Goal: Check status: Check status

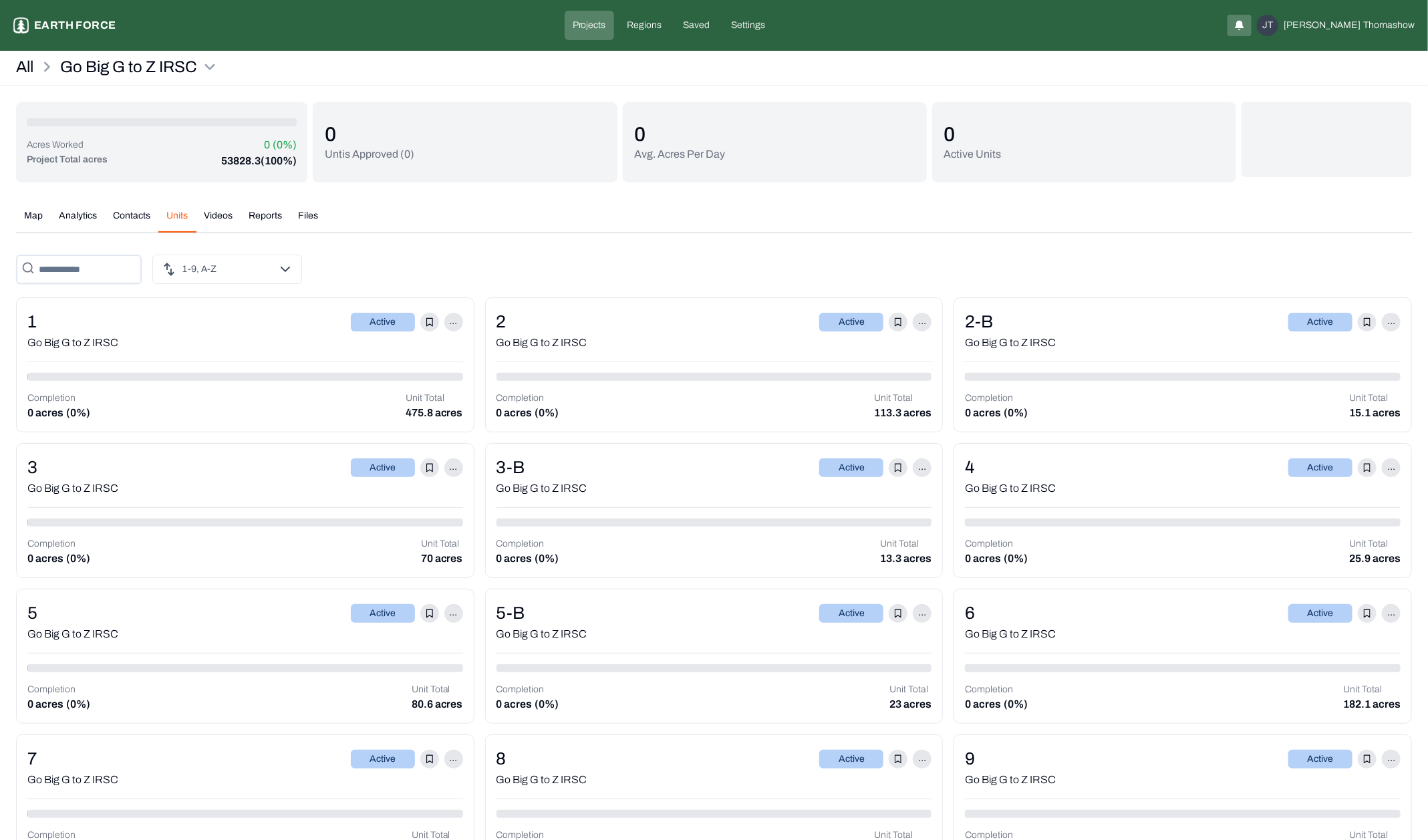
click at [42, 210] on button "Map" at bounding box center [33, 221] width 35 height 24
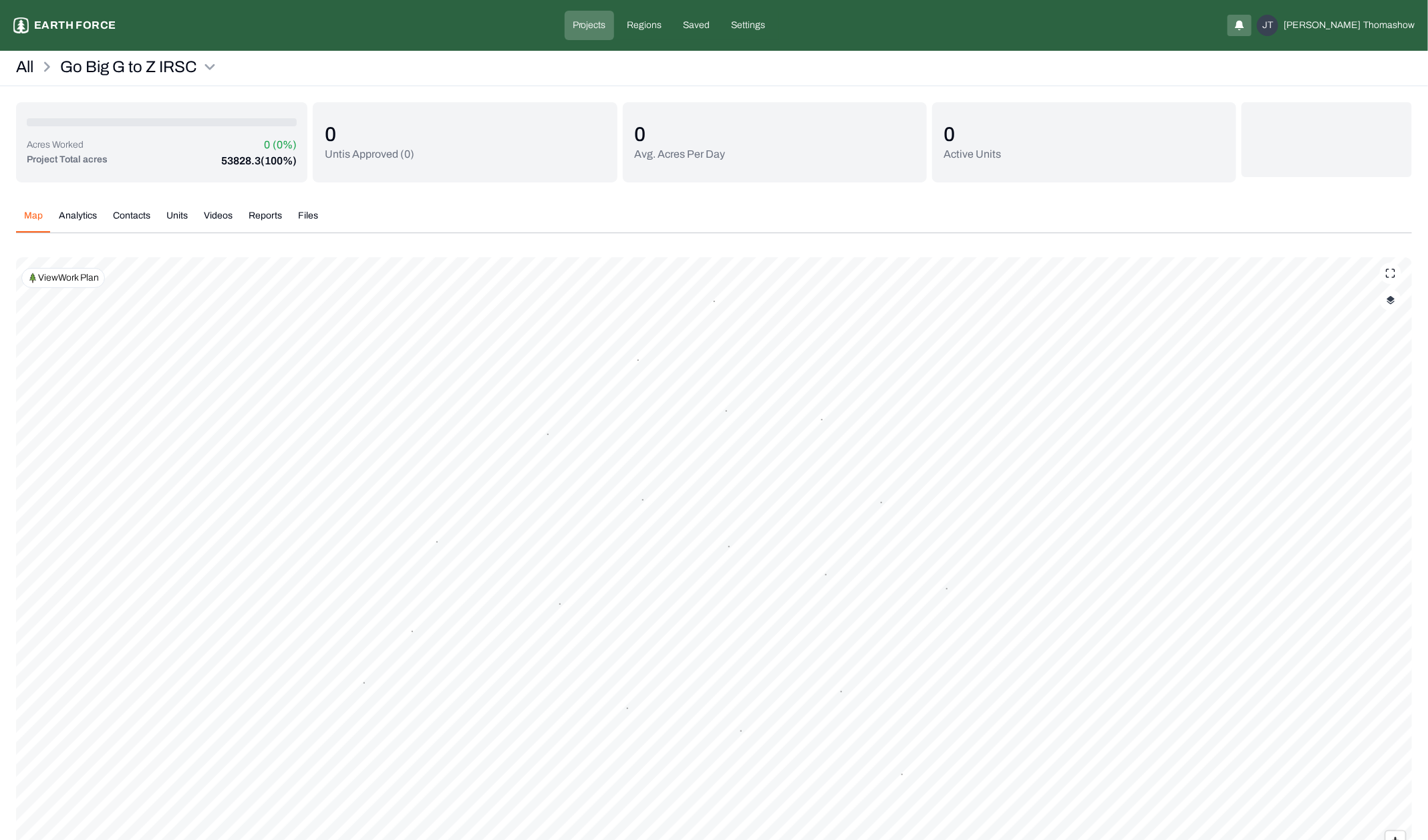
click at [106, 23] on p "Earth force" at bounding box center [74, 26] width 81 height 16
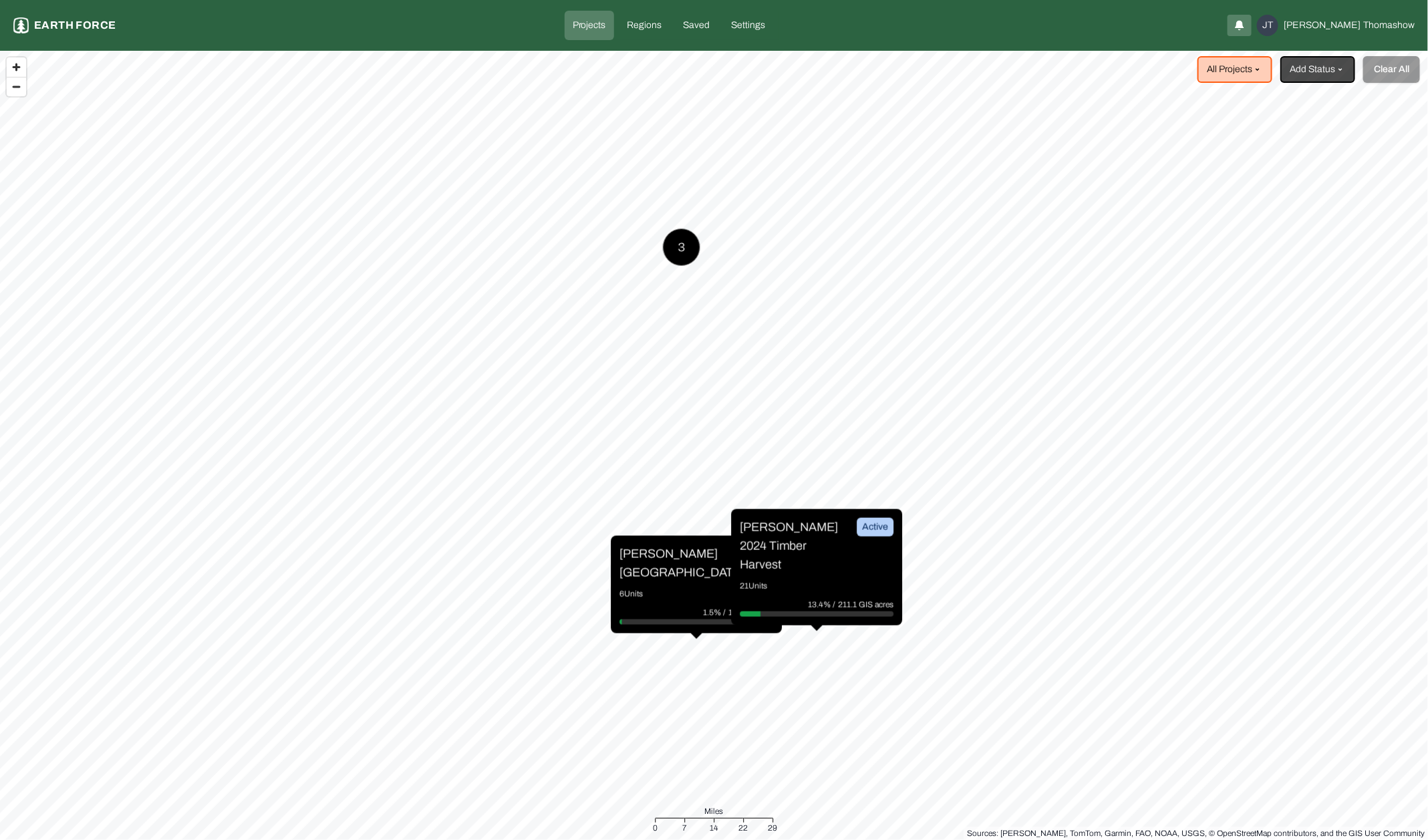
click at [645, 576] on div "[PERSON_NAME] Ranch Active 6 Units 1.5% / 1731.8 acres" at bounding box center [696, 585] width 171 height 97
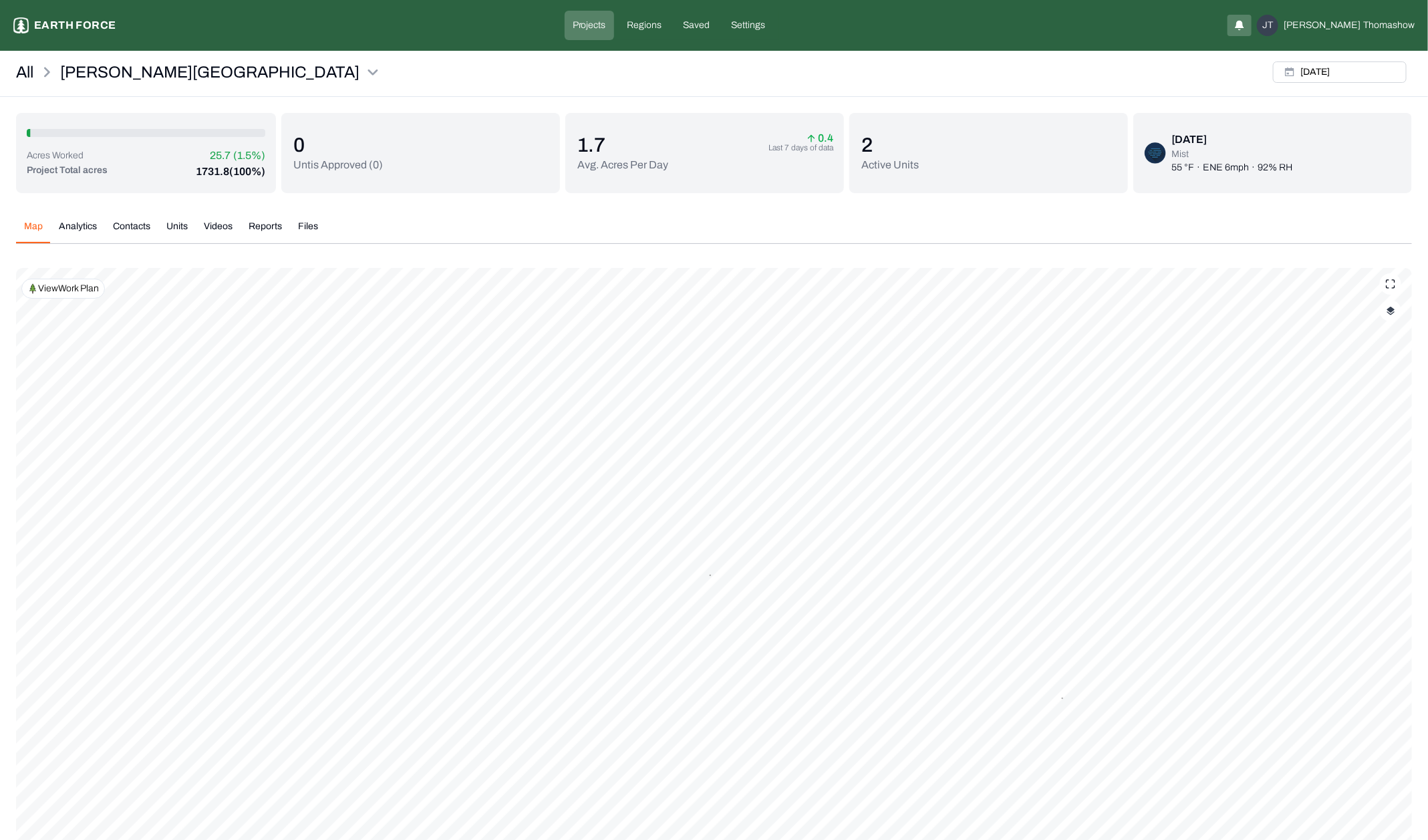
click at [169, 224] on button "Units" at bounding box center [178, 231] width 38 height 24
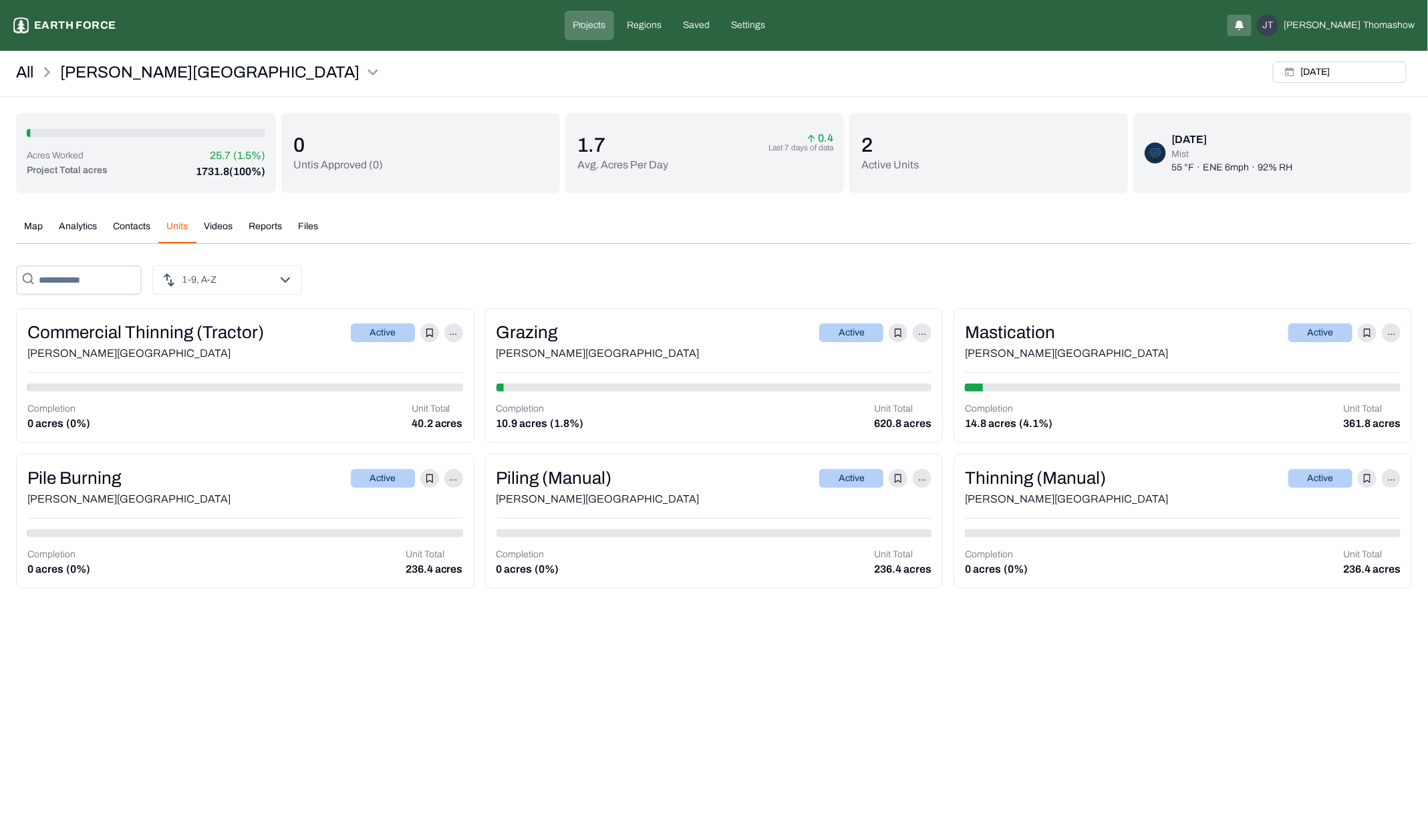
click at [1101, 329] on div "Mastication Active ..." at bounding box center [1183, 333] width 436 height 26
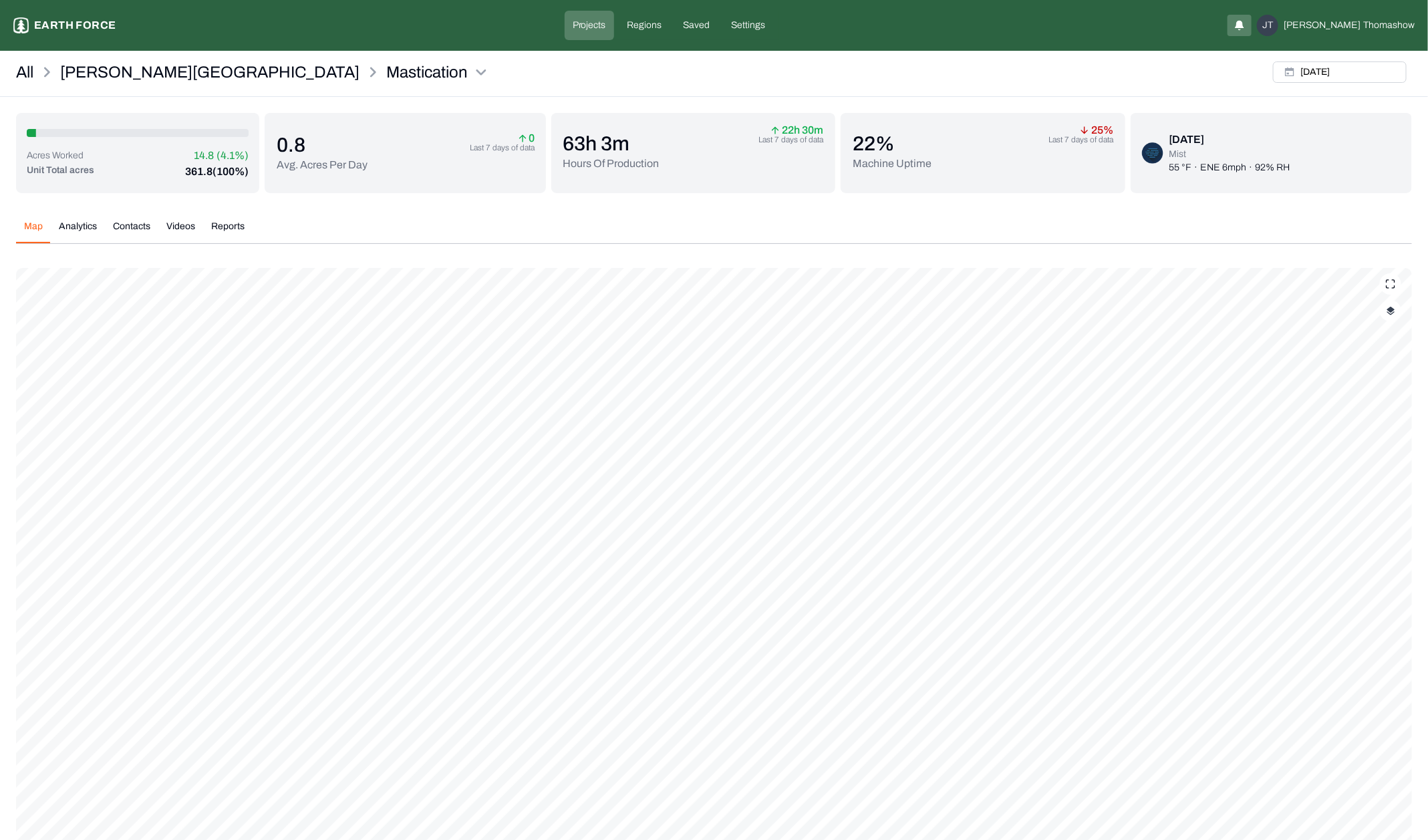
click at [1387, 319] on button "button" at bounding box center [1391, 311] width 22 height 22
click at [1367, 422] on button "Complete Work Summary" at bounding box center [1379, 421] width 24 height 13
click at [80, 221] on button "Analytics" at bounding box center [77, 231] width 55 height 24
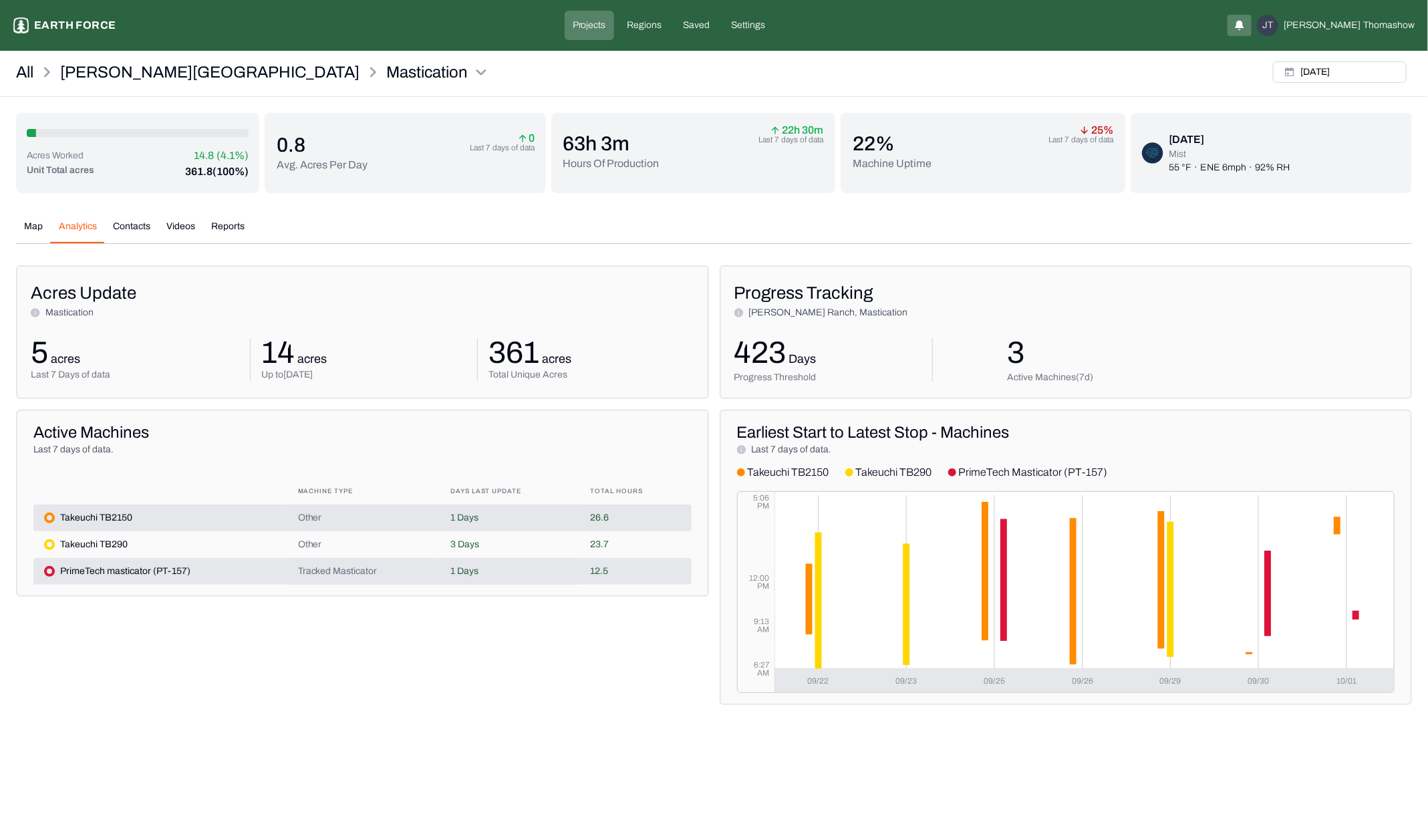
click at [128, 224] on button "Contacts" at bounding box center [132, 231] width 54 height 24
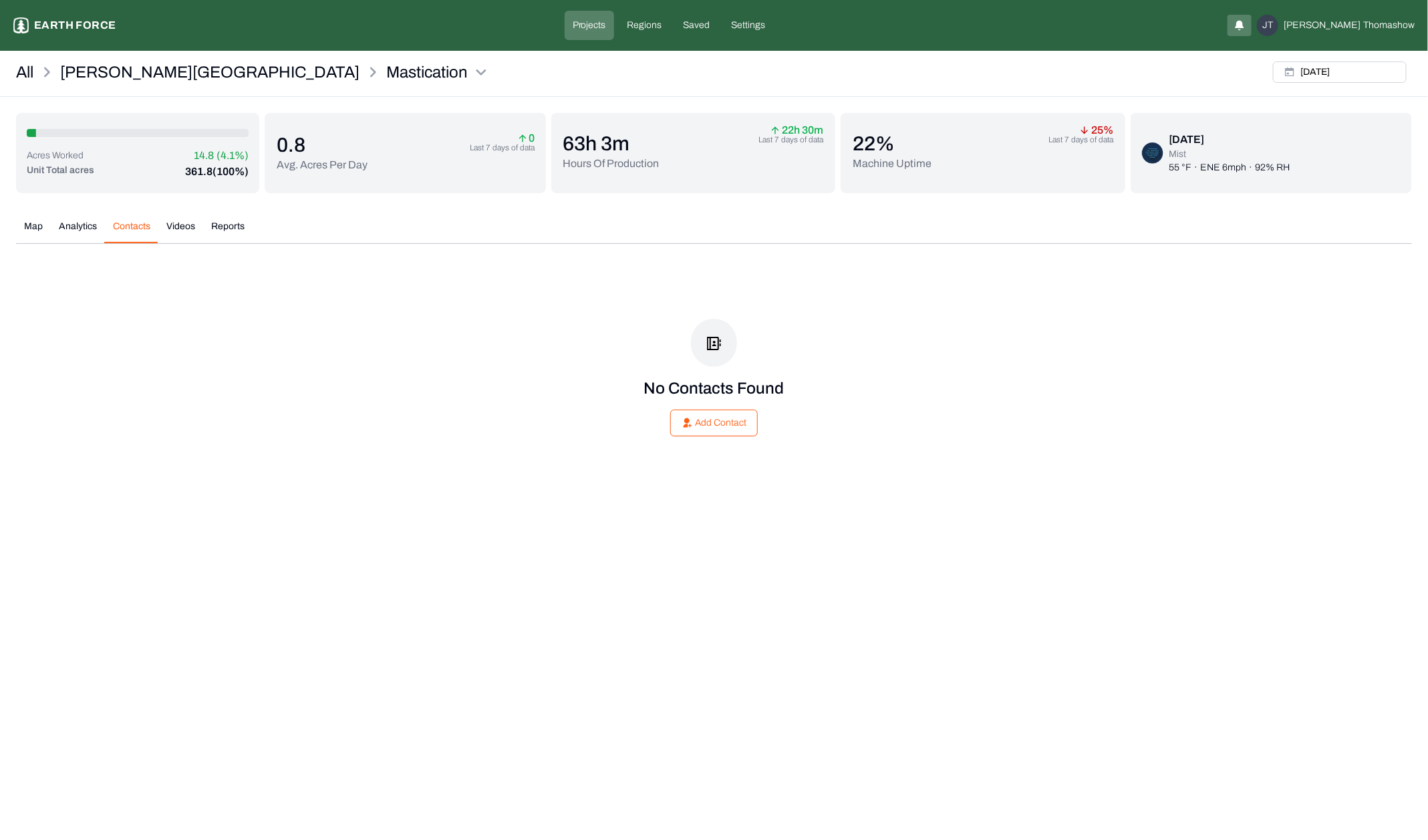
click at [189, 223] on button "Videos" at bounding box center [181, 231] width 45 height 24
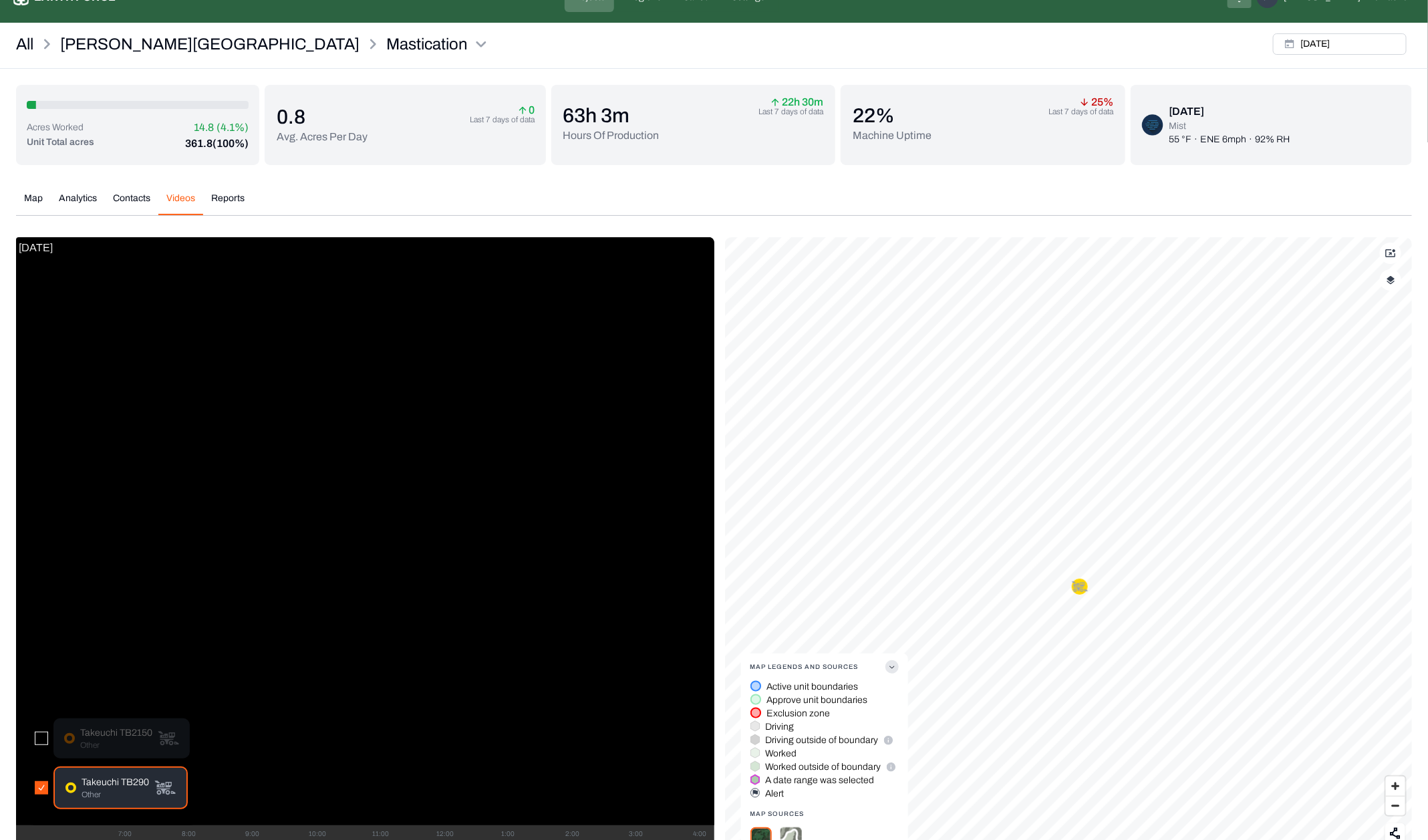
scroll to position [92, 0]
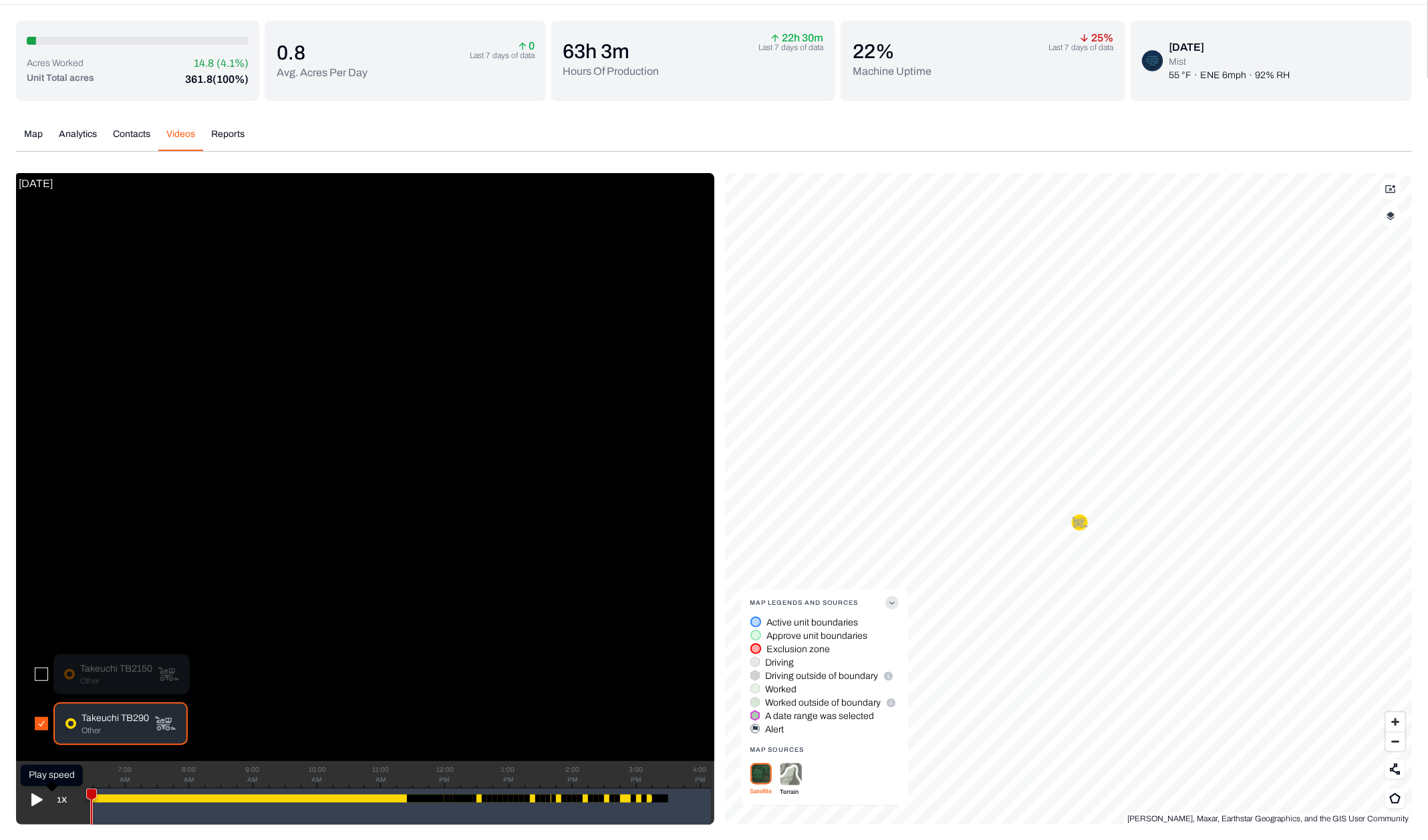
click at [40, 798] on icon at bounding box center [37, 800] width 11 height 13
click at [63, 801] on button "1X" at bounding box center [62, 800] width 26 height 22
click at [60, 671] on div "3X" at bounding box center [62, 672] width 25 height 19
click at [37, 798] on icon at bounding box center [35, 799] width 11 height 13
click at [61, 794] on button "3X" at bounding box center [62, 800] width 26 height 22
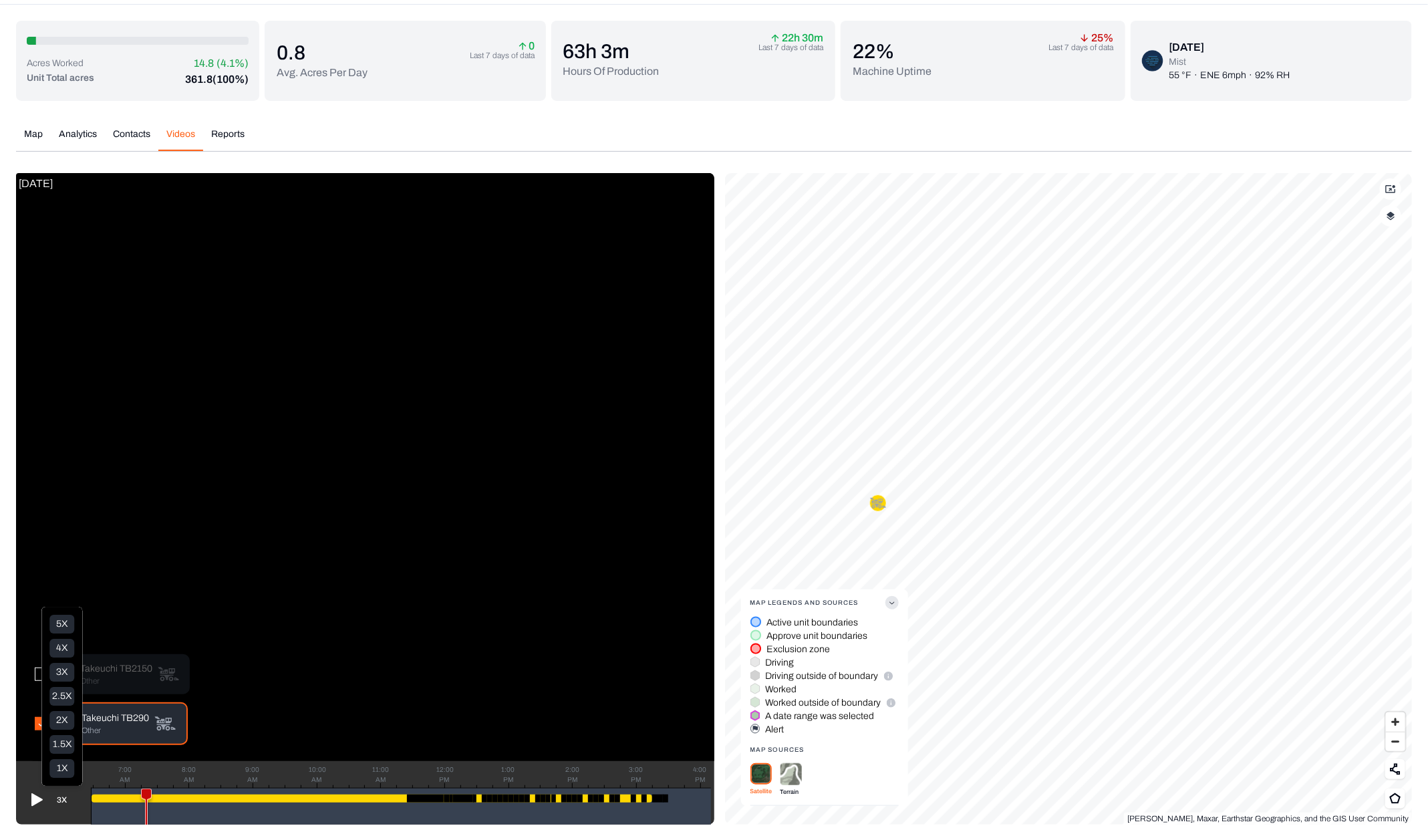
click at [65, 767] on div "1X" at bounding box center [62, 769] width 25 height 19
click at [36, 792] on icon at bounding box center [36, 800] width 22 height 22
drag, startPoint x: 988, startPoint y: 493, endPoint x: 1115, endPoint y: 490, distance: 127.0
click at [1115, 489] on icon at bounding box center [1113, 488] width 16 height 16
click at [63, 793] on button "1X" at bounding box center [62, 800] width 26 height 22
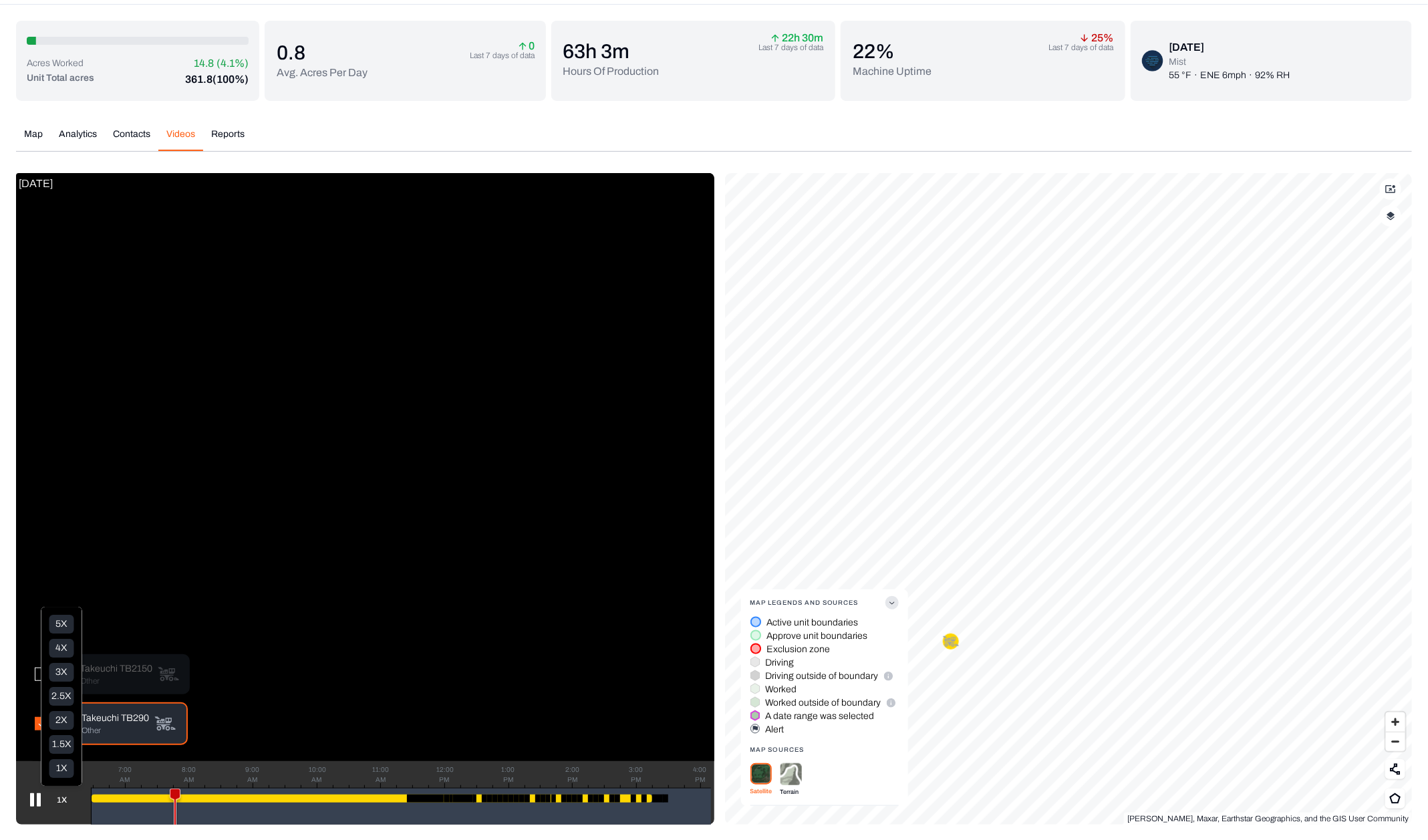
click at [522, 701] on video at bounding box center [364, 467] width 698 height 588
drag, startPoint x: 181, startPoint y: 792, endPoint x: 320, endPoint y: 781, distance: 139.4
click at [320, 788] on div "7:00 AM 8:00 AM 9:00 AM 10:00 AM 11:00 AM 12:00 PM 1:00 PM 2:00 PM 3:00 PM 4:00…" at bounding box center [401, 806] width 621 height 37
click at [38, 794] on icon at bounding box center [36, 800] width 22 height 22
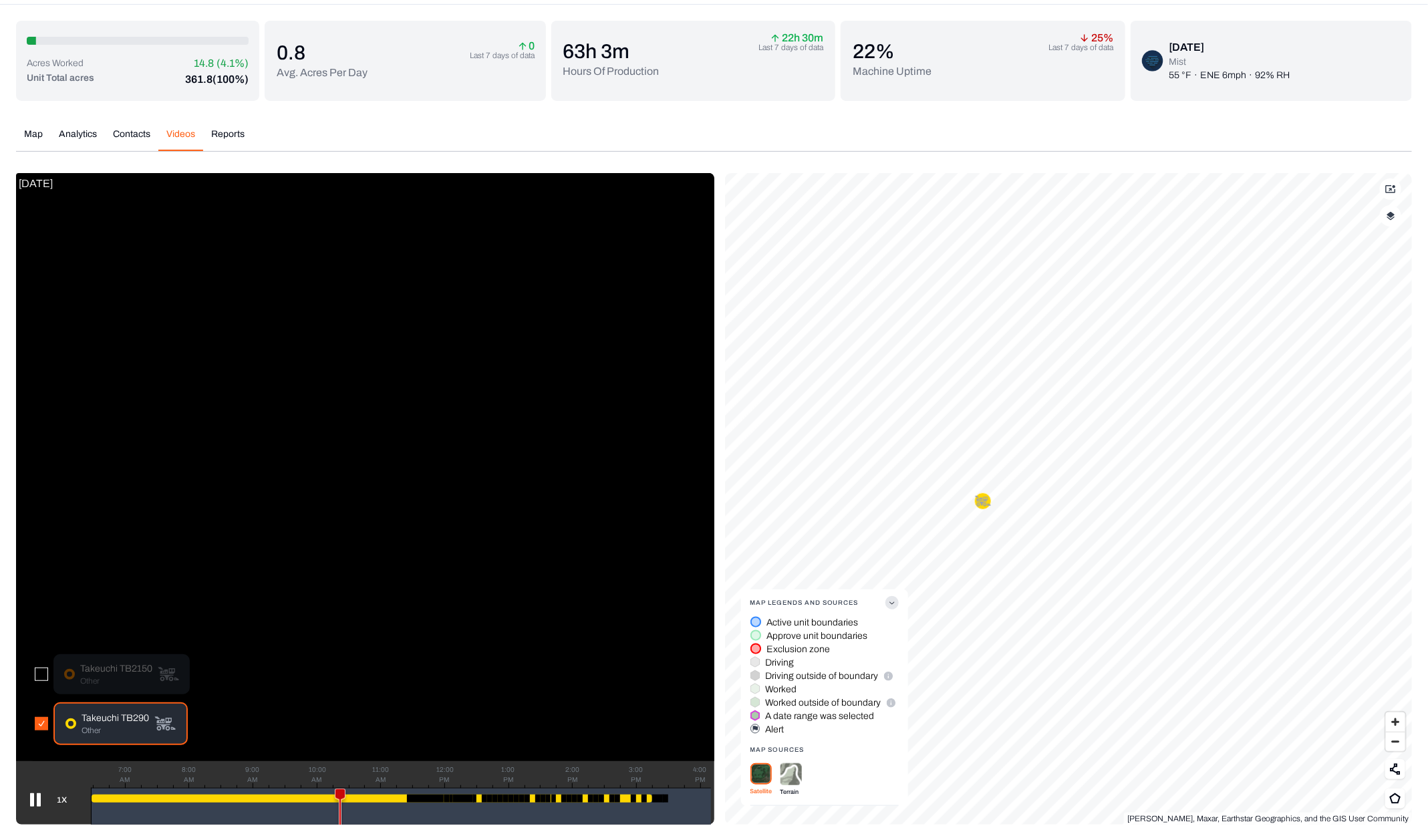
click at [529, 794] on div at bounding box center [526, 798] width 5 height 8
drag, startPoint x: 342, startPoint y: 788, endPoint x: 531, endPoint y: 778, distance: 189.3
click at [531, 778] on div "1X 7:00 AM 8:00 AM 9:00 AM 10:00 AM 11:00 AM 12:00 PM 1:00 PM 2:00 PM 3:00 PM 4…" at bounding box center [364, 793] width 698 height 64
click at [42, 802] on icon at bounding box center [36, 800] width 22 height 22
click at [520, 788] on div "7:00 AM 8:00 AM 9:00 AM 10:00 AM 11:00 AM 12:00 PM 1:00 PM 2:00 PM 3:00 PM 4:00…" at bounding box center [401, 806] width 621 height 37
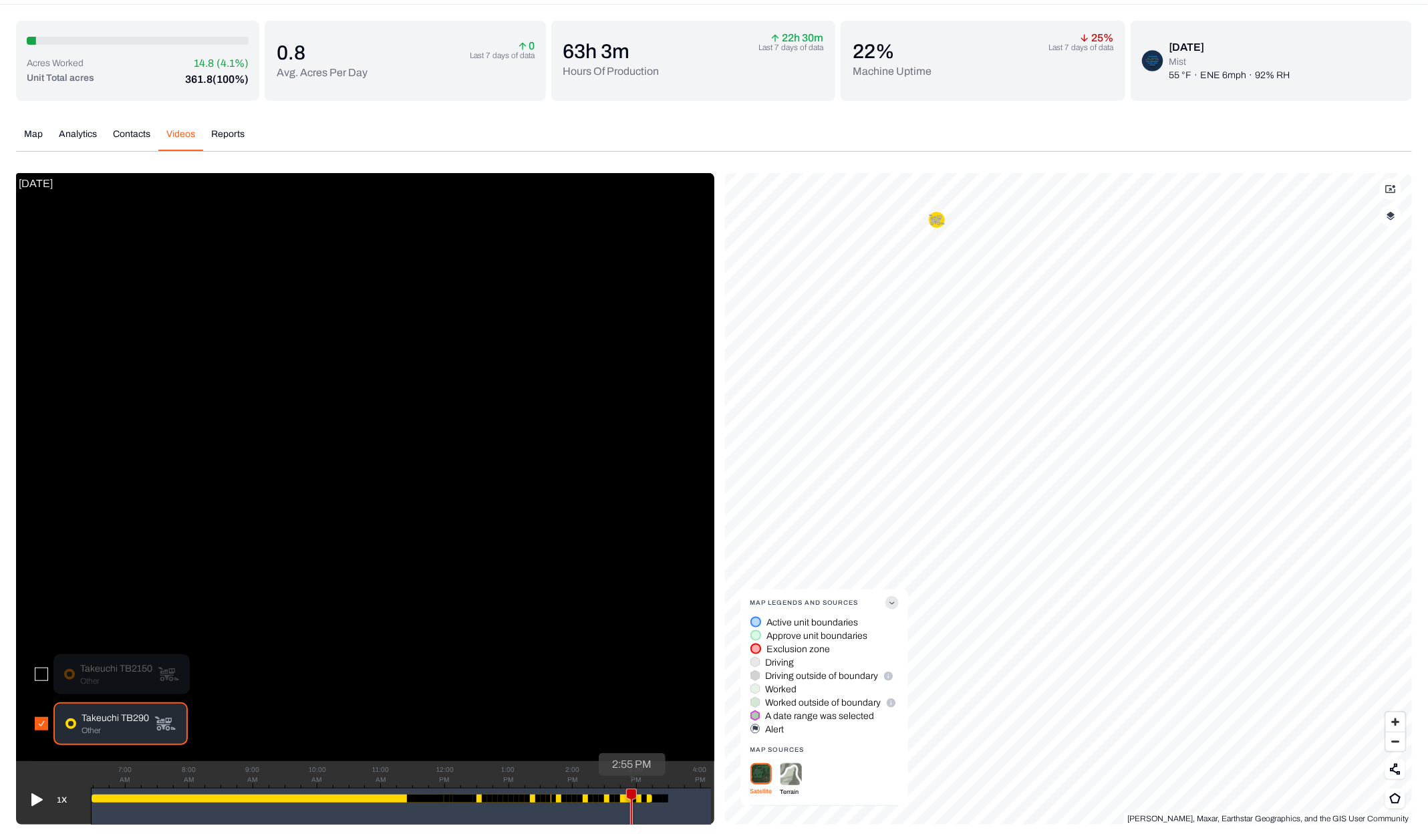
drag, startPoint x: 624, startPoint y: 792, endPoint x: 632, endPoint y: 791, distance: 8.1
click at [632, 791] on icon at bounding box center [631, 811] width 9 height 44
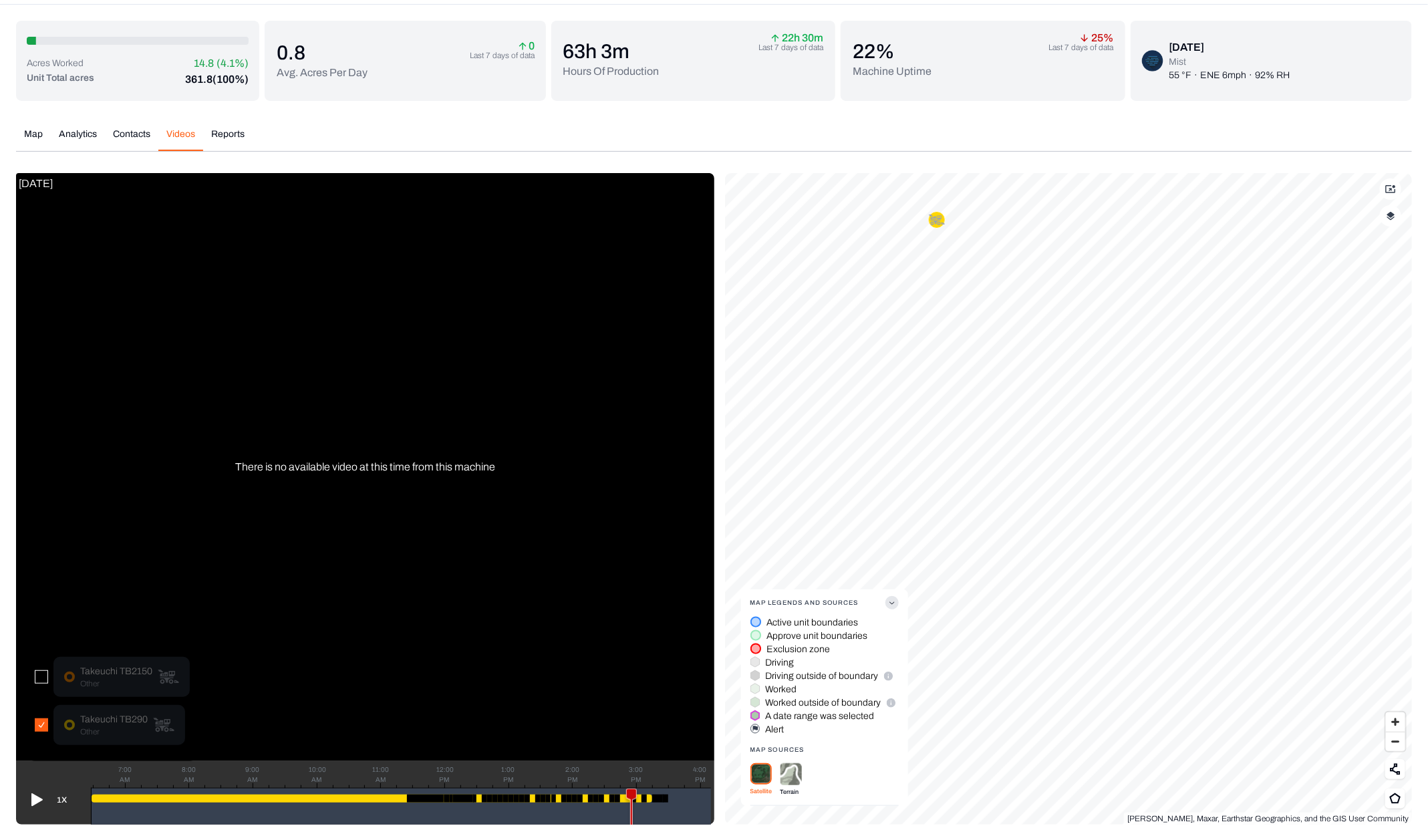
click at [33, 796] on icon at bounding box center [37, 800] width 11 height 13
click at [39, 674] on button "button" at bounding box center [41, 676] width 13 height 13
click at [38, 725] on button "button" at bounding box center [41, 725] width 13 height 13
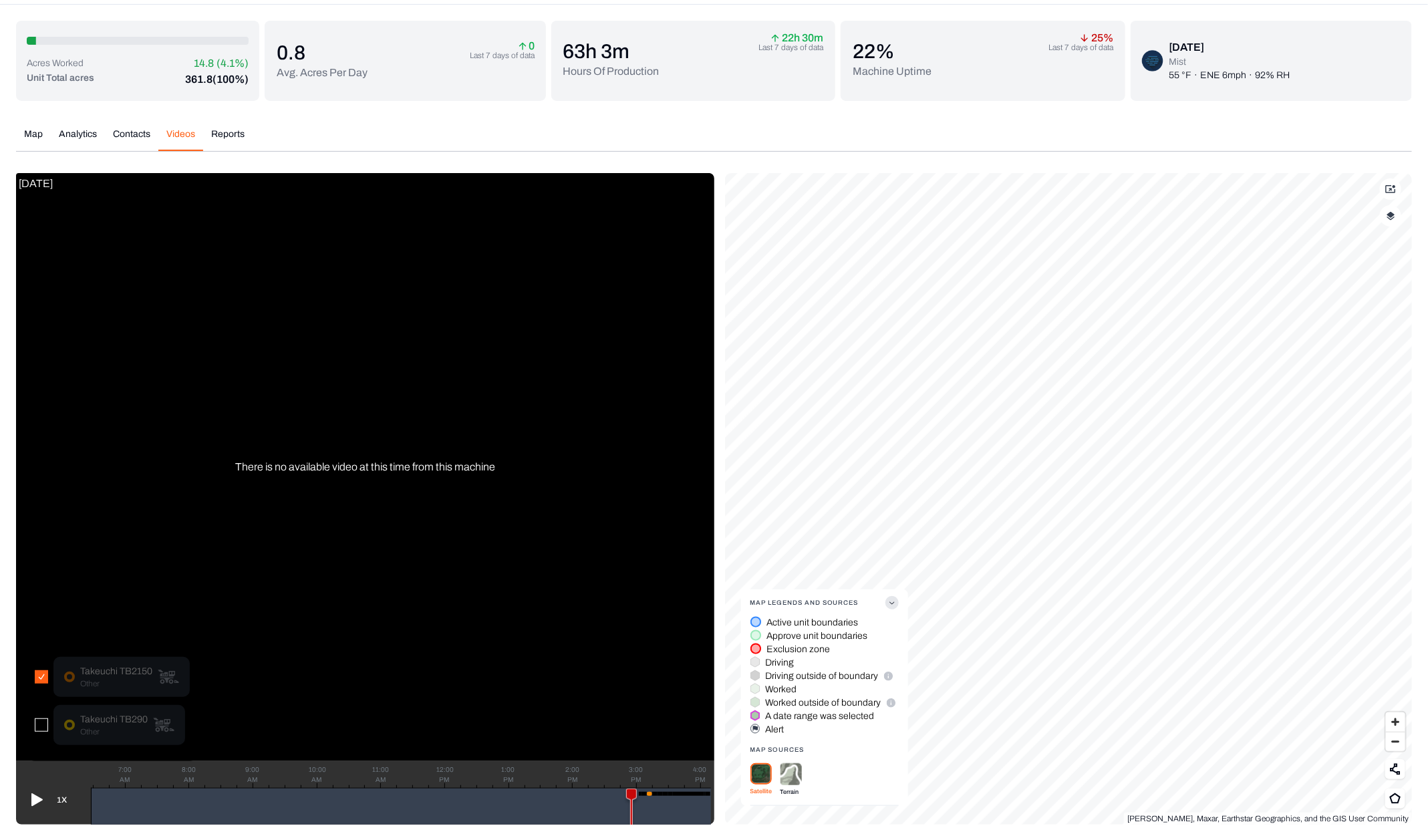
click at [38, 722] on button "button" at bounding box center [41, 725] width 13 height 13
click at [47, 677] on button "button" at bounding box center [41, 676] width 13 height 13
click at [32, 808] on icon at bounding box center [36, 800] width 22 height 22
click at [259, 137] on div "Map Analytics Contacts Videos Reports" at bounding box center [714, 140] width 1396 height 24
click at [228, 136] on div "Acres Worked 14.8 (4.1%) Unit Total acres 361.8 (100%) 0.8 Avg. Acres Per Day 0…" at bounding box center [714, 423] width 1396 height 804
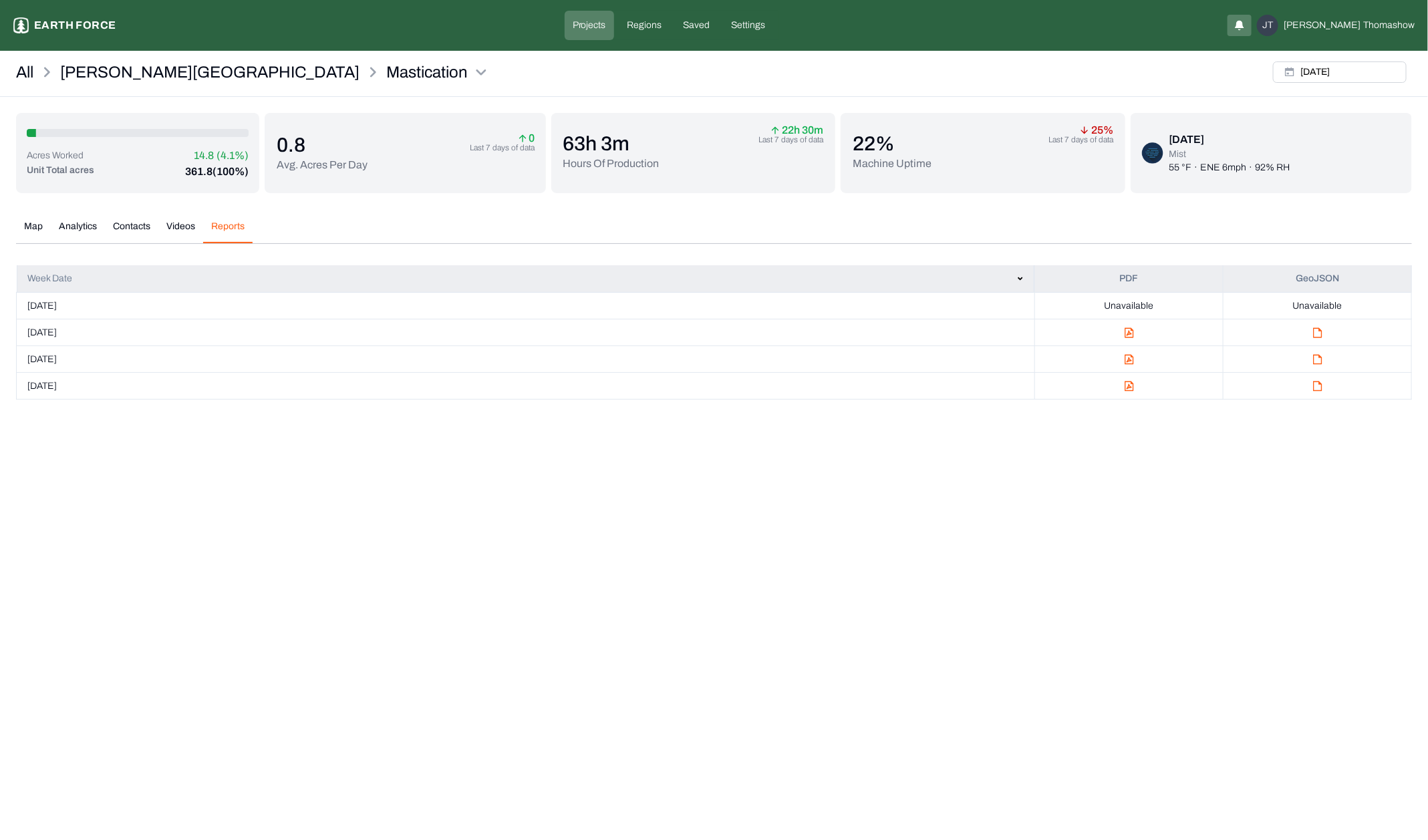
click at [1130, 331] on img "button" at bounding box center [1129, 333] width 9 height 11
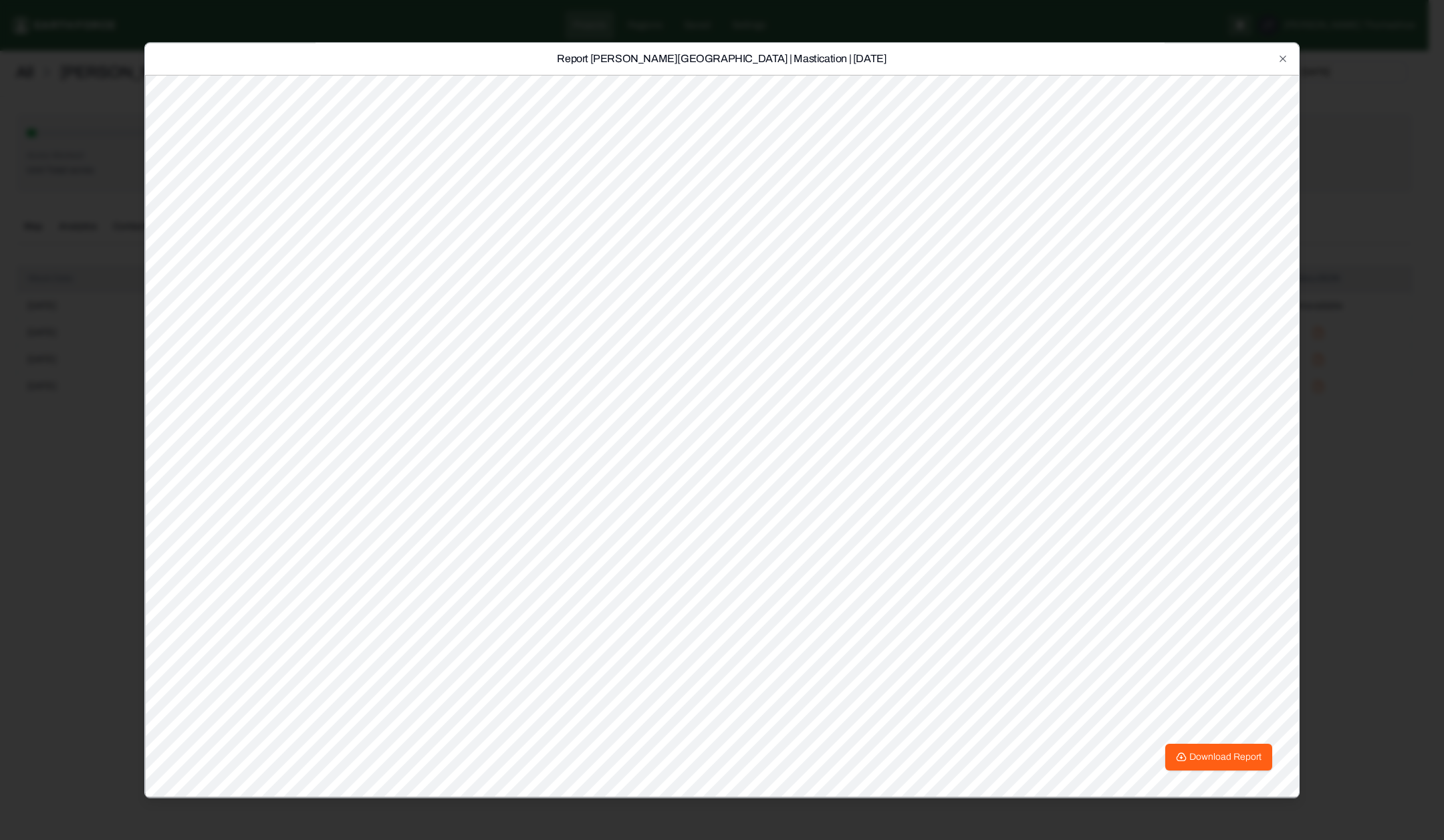
click at [1279, 46] on div "Report [PERSON_NAME][GEOGRAPHIC_DATA] | Mastication | [DATE] Download Report Cl…" at bounding box center [721, 419] width 1155 height 756
click at [1281, 55] on icon "button" at bounding box center [1282, 59] width 11 height 11
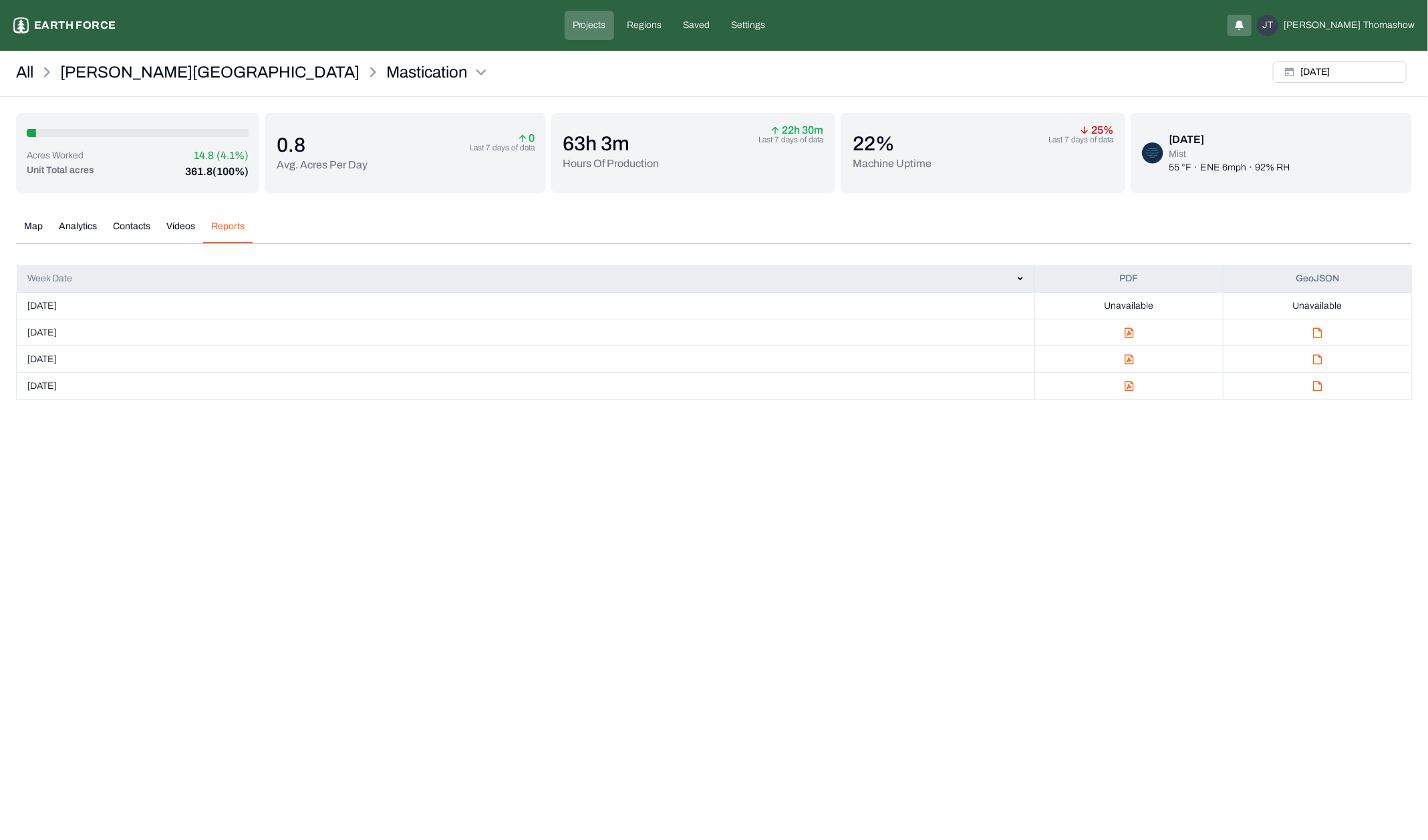
click at [110, 72] on p "[PERSON_NAME][GEOGRAPHIC_DATA]" at bounding box center [211, 72] width 300 height 22
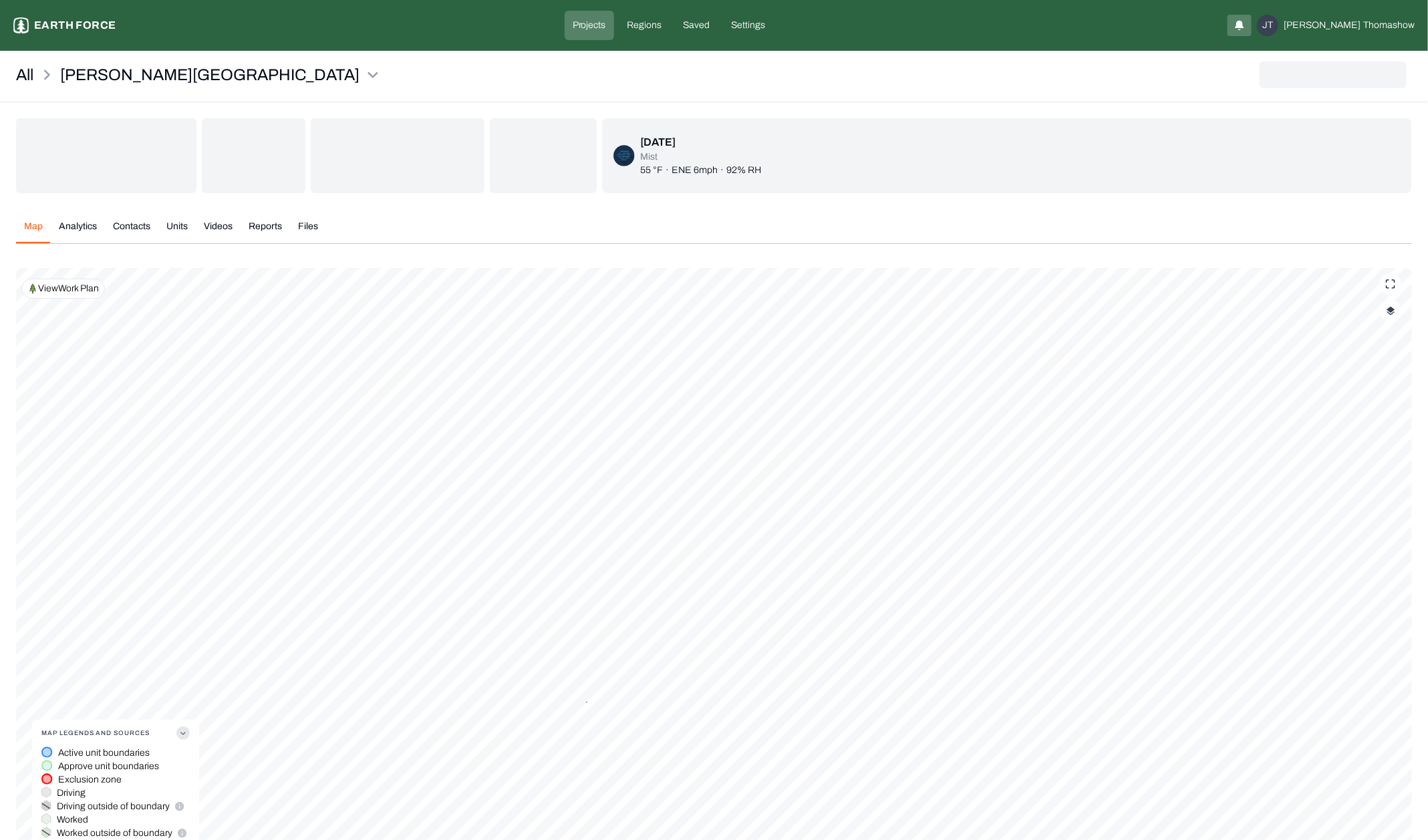
click at [80, 28] on p "Earth force" at bounding box center [74, 26] width 81 height 16
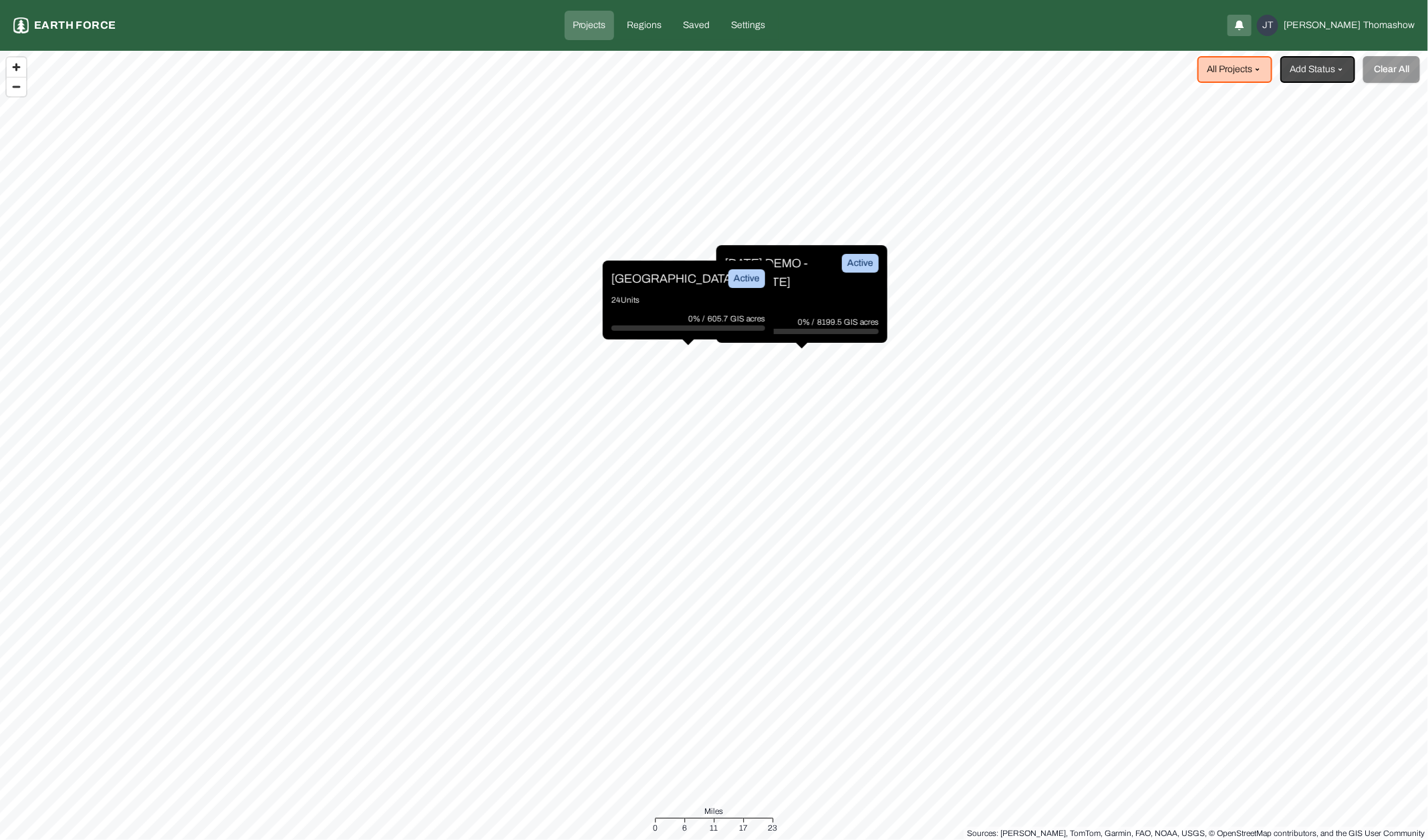
click at [823, 267] on p "[DATE] DEMO - [US_STATE]" at bounding box center [775, 273] width 100 height 38
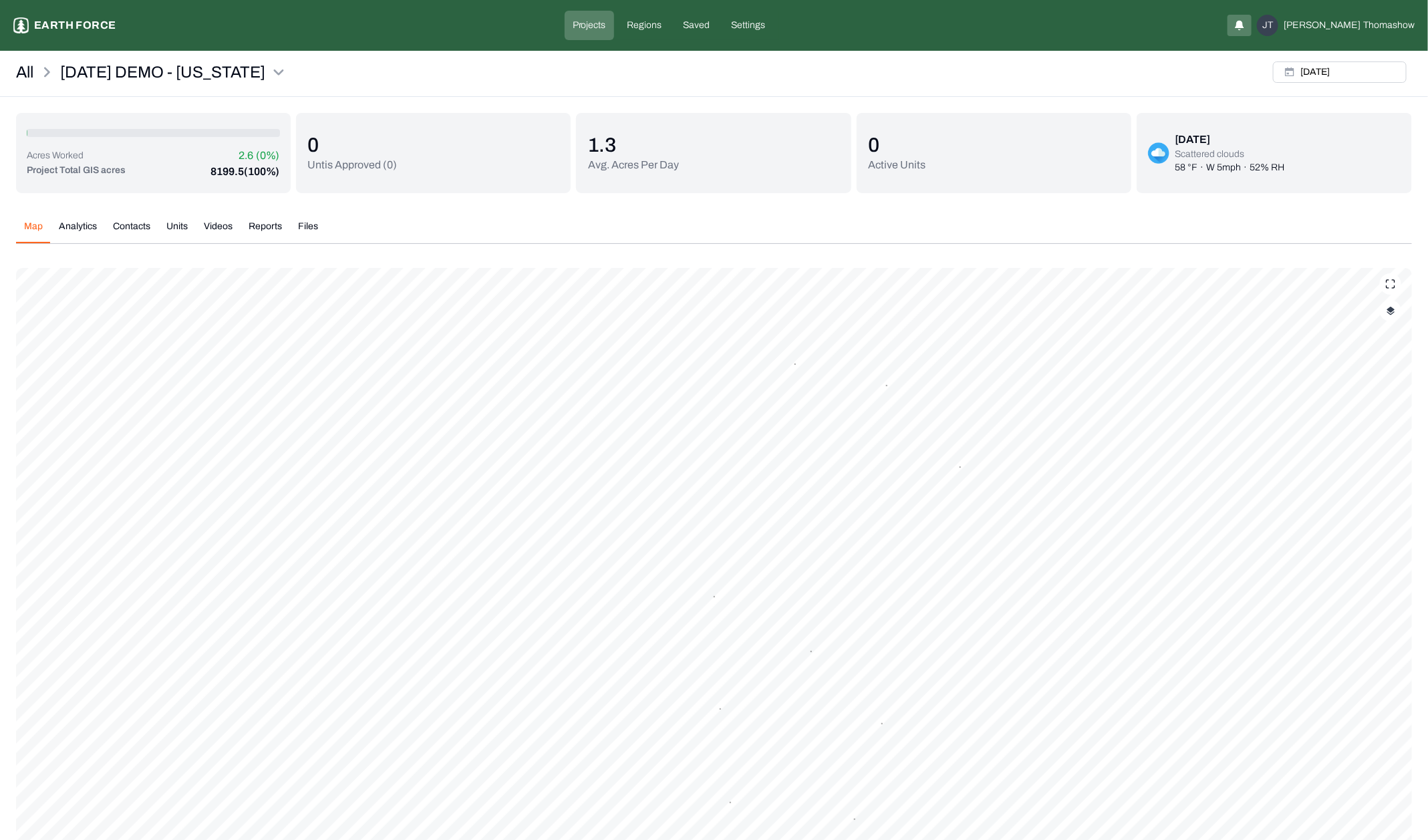
click at [1394, 284] on icon at bounding box center [1390, 284] width 11 height 11
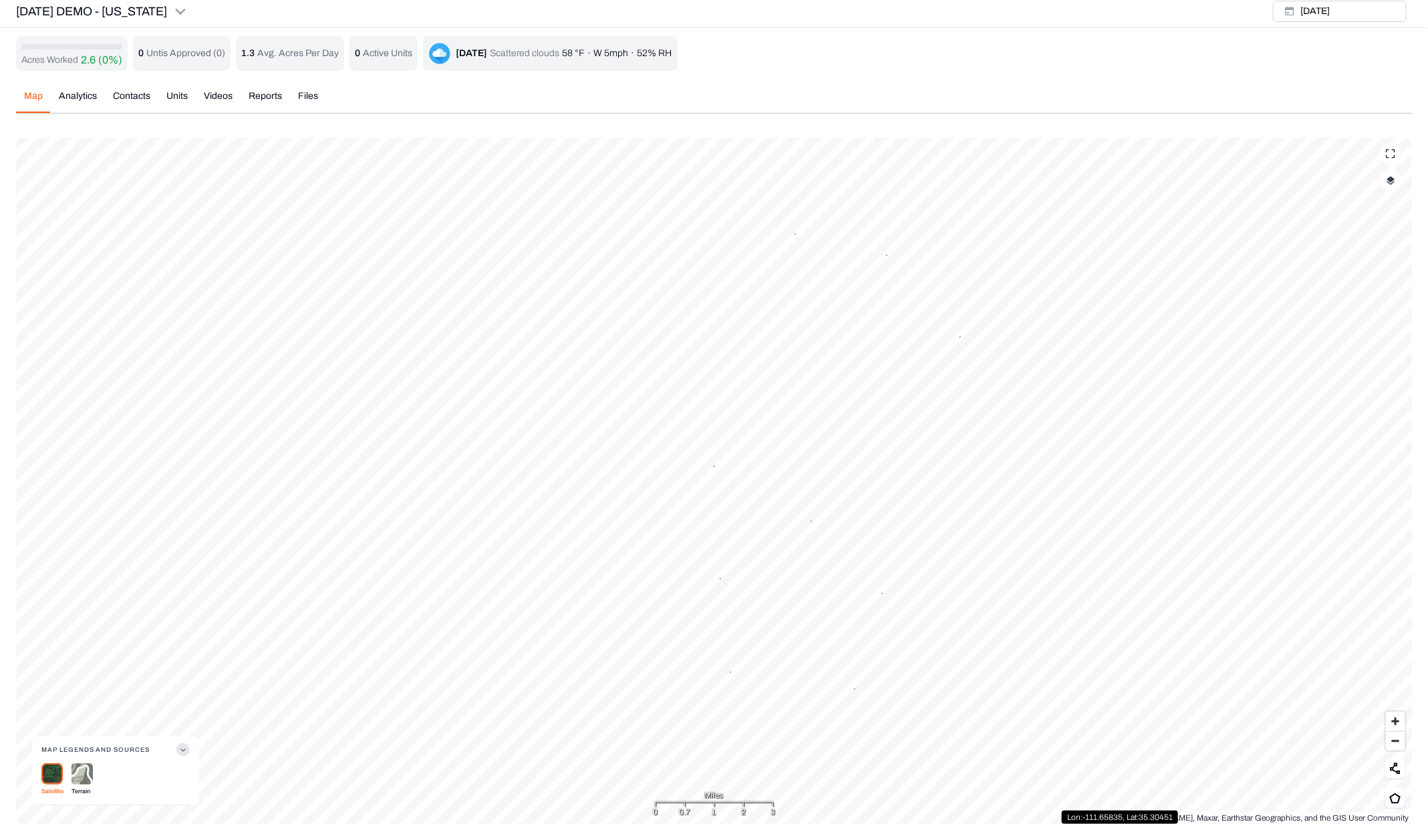
scroll to position [4, 0]
click at [1388, 178] on img "button" at bounding box center [1391, 181] width 9 height 9
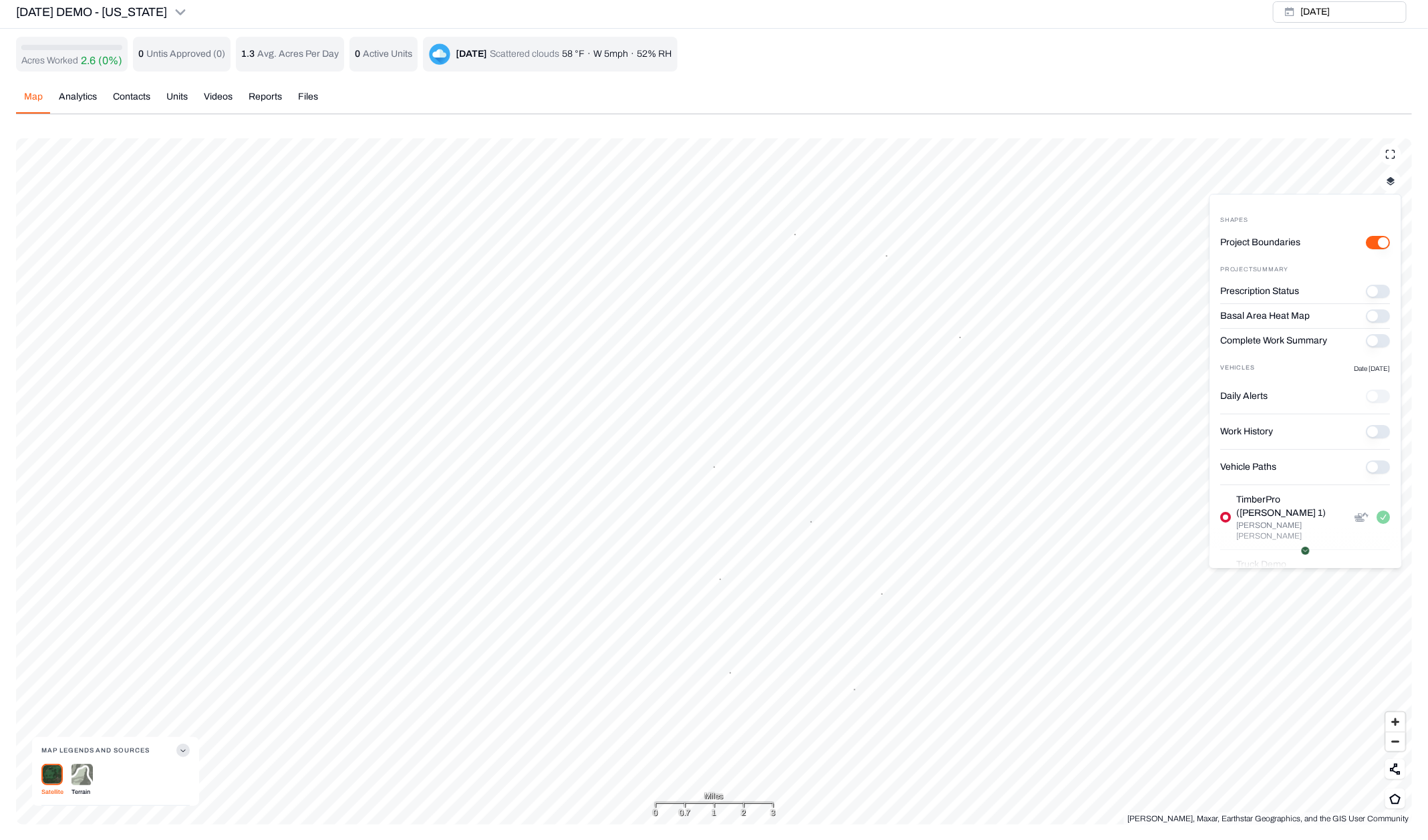
click at [1367, 312] on button "Prescription Status" at bounding box center [1379, 316] width 24 height 13
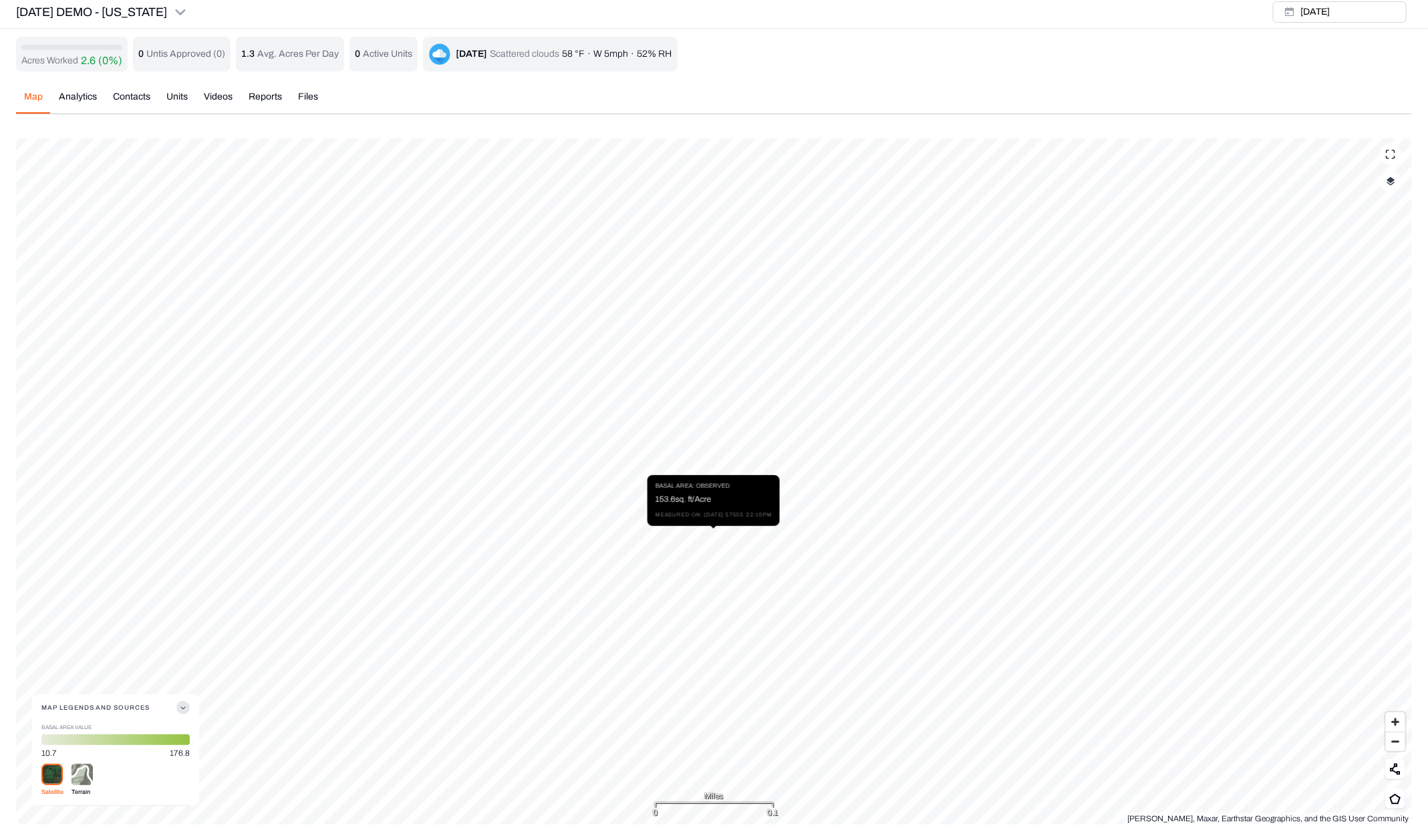
click at [97, 742] on div at bounding box center [115, 740] width 148 height 11
click at [82, 771] on img at bounding box center [82, 774] width 22 height 22
click at [55, 772] on img at bounding box center [53, 774] width 22 height 22
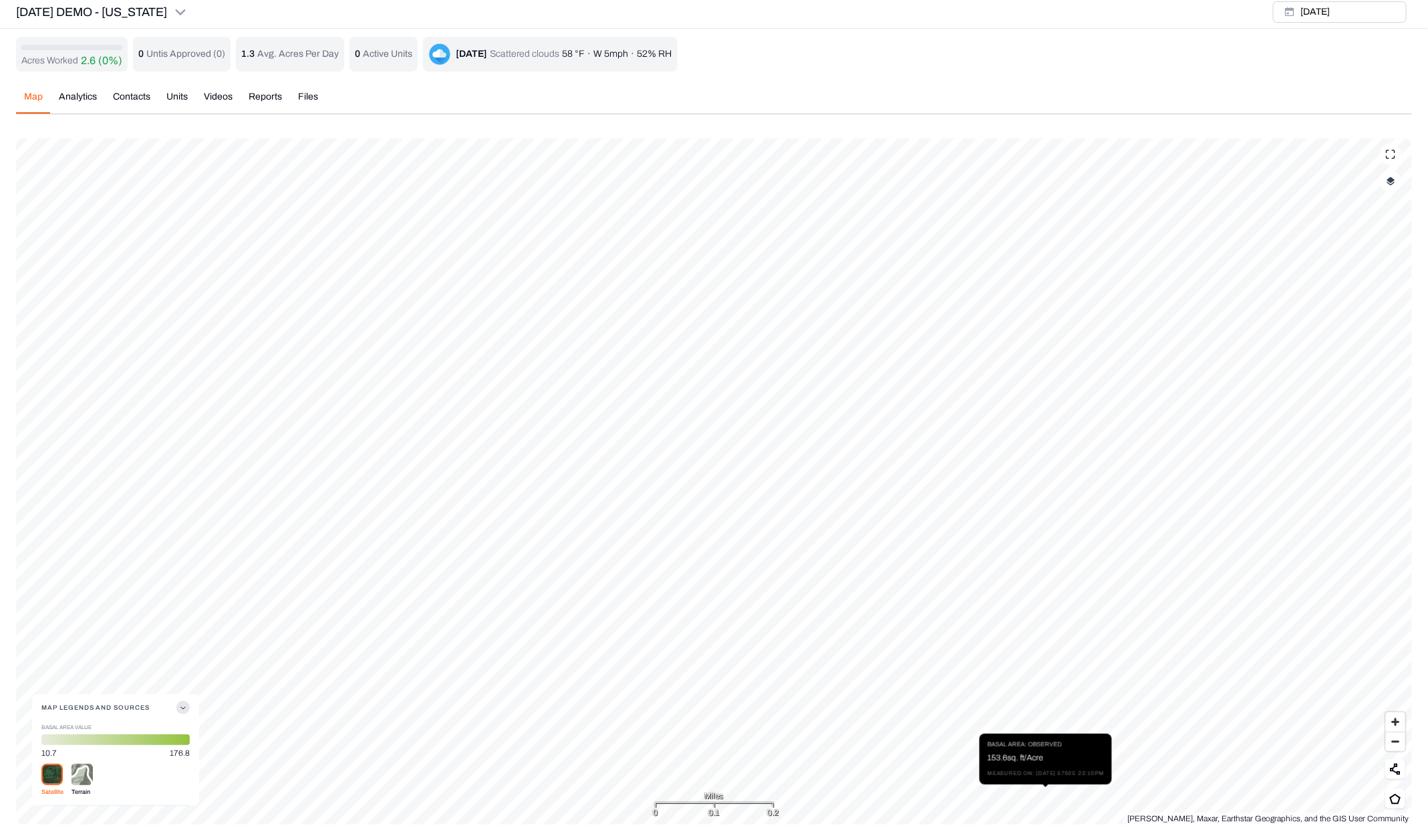
click at [1395, 185] on img "button" at bounding box center [1391, 181] width 9 height 9
click at [1367, 287] on button "Prescription Status" at bounding box center [1379, 291] width 24 height 13
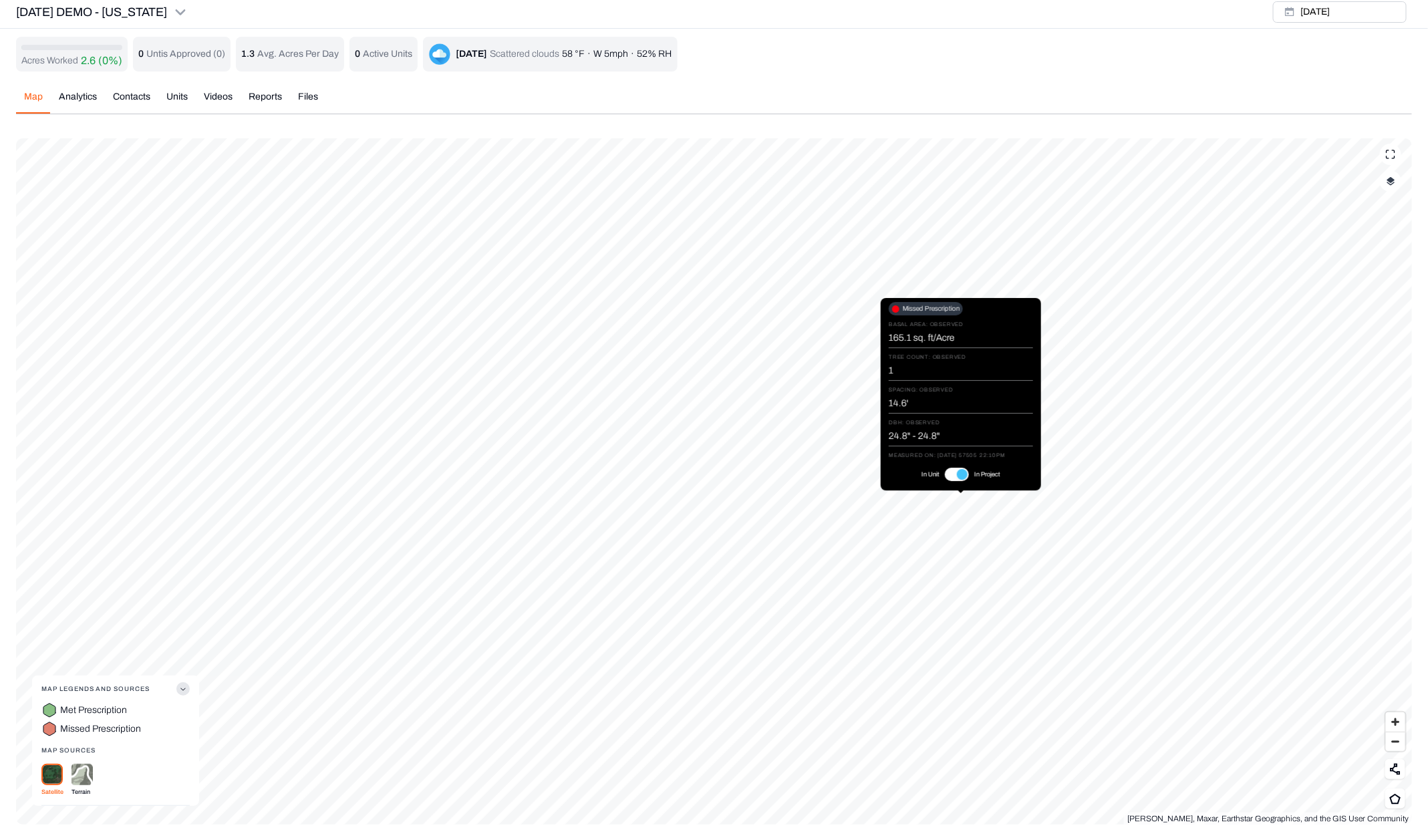
click at [956, 488] on div "Missed Prescription Basal area: observed 165.1 sq. ft/Acre Tree count: observed…" at bounding box center [961, 394] width 161 height 193
click at [958, 482] on div "In Unit In Project" at bounding box center [960, 475] width 144 height 24
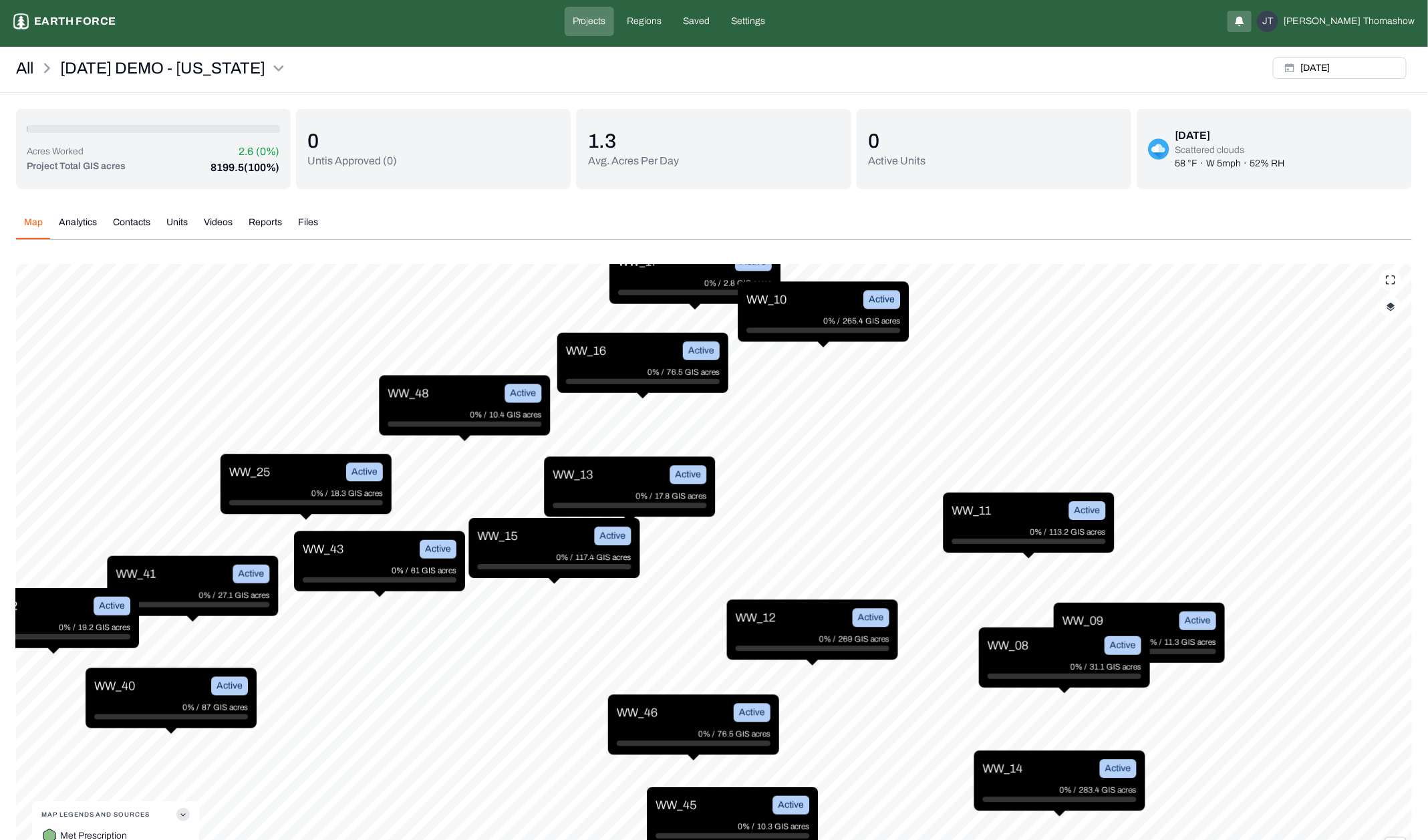
scroll to position [0, 0]
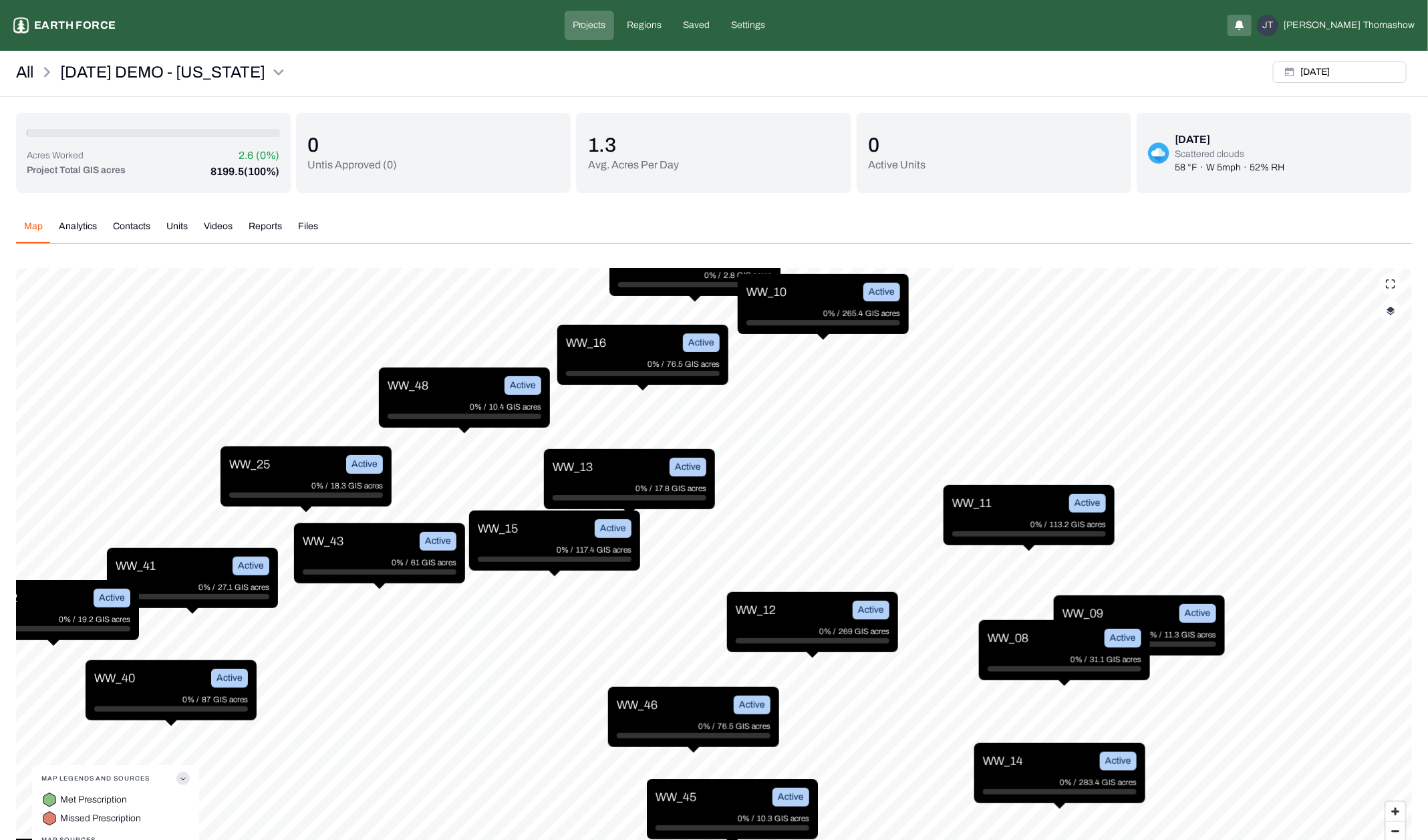
click at [31, 72] on link "All" at bounding box center [25, 72] width 18 height 22
